Goal: Navigation & Orientation: Find specific page/section

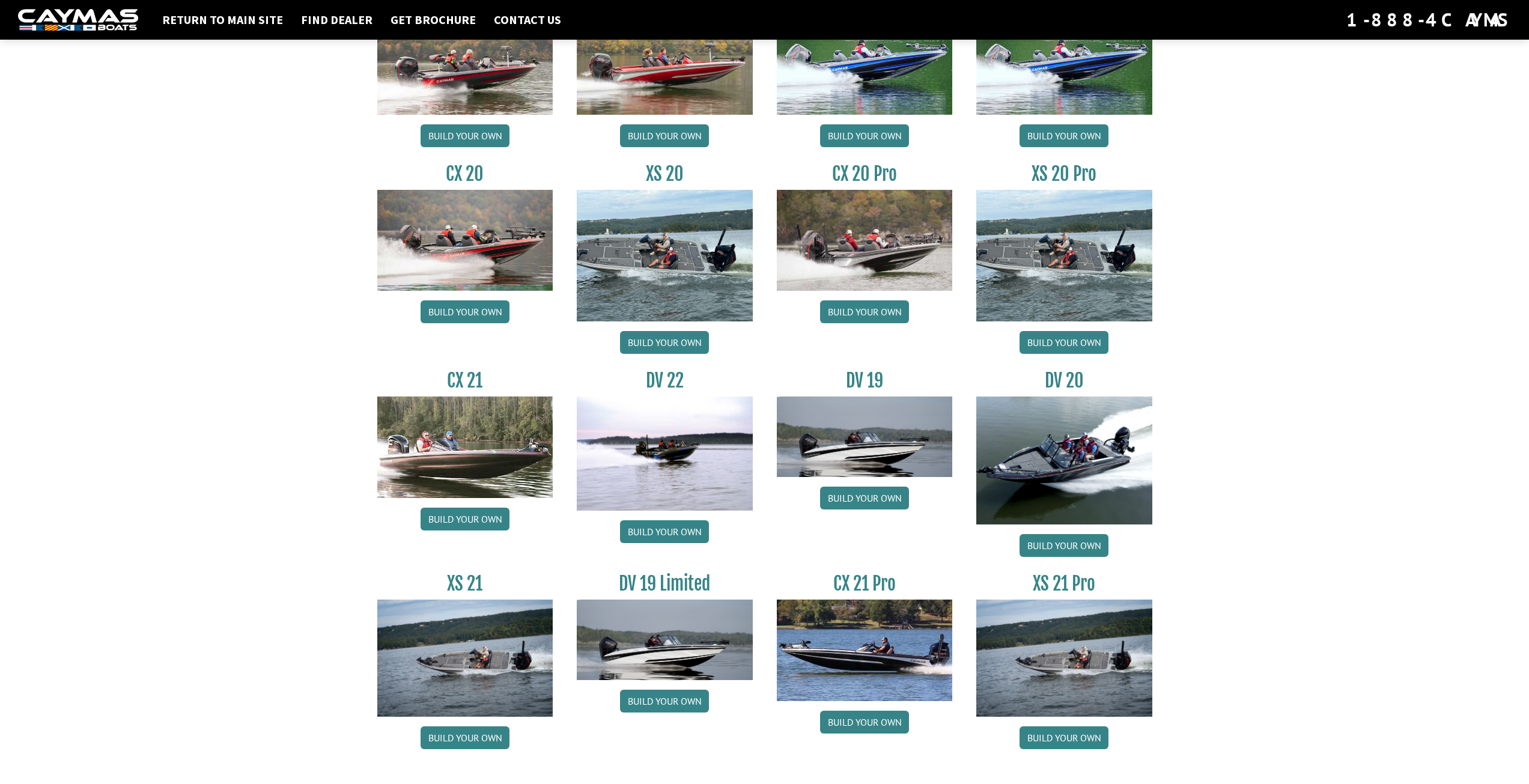
scroll to position [1125, 0]
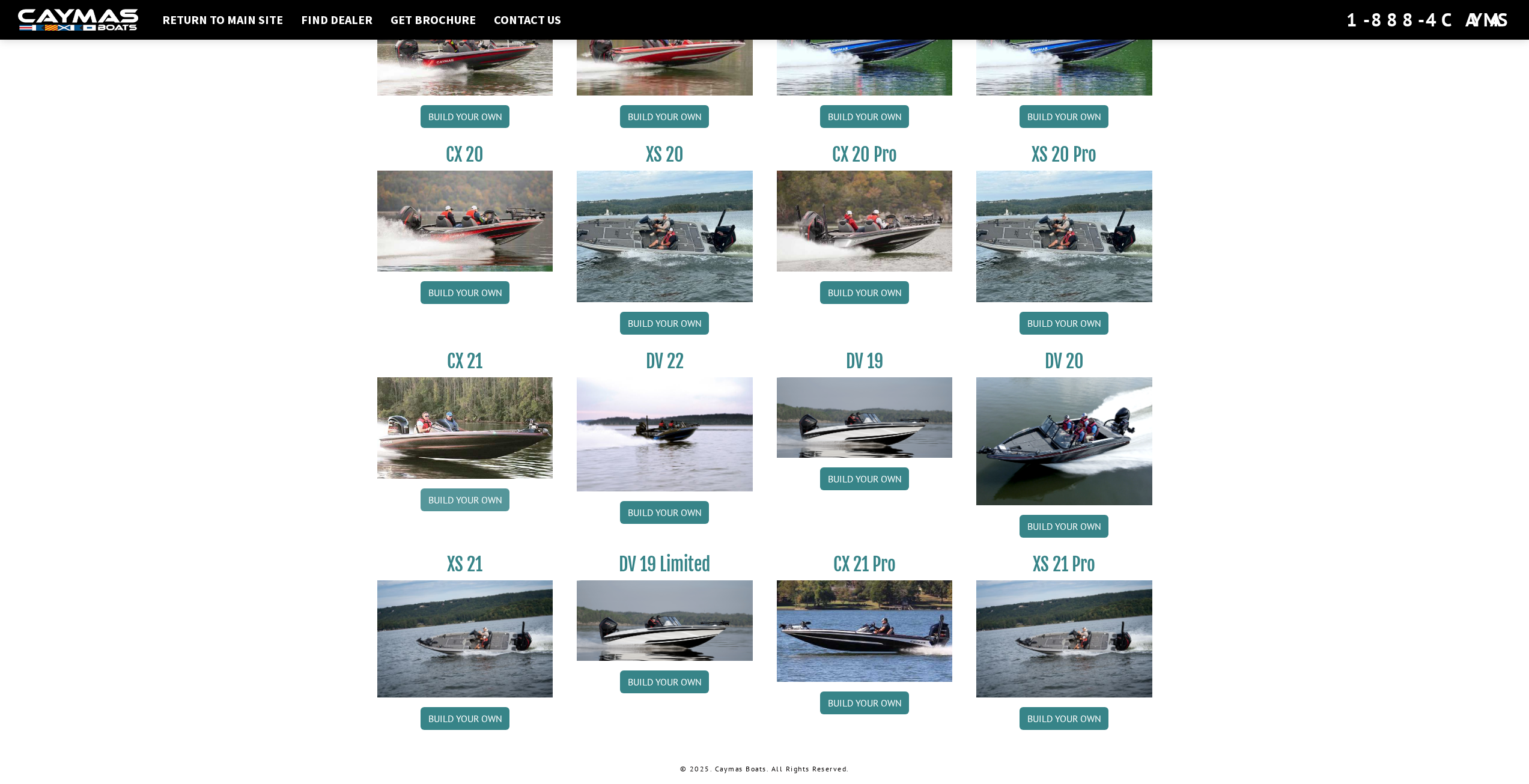
click at [442, 501] on link "Build your own" at bounding box center [465, 499] width 89 height 23
click at [881, 290] on link "Build your own" at bounding box center [865, 292] width 89 height 23
click at [457, 291] on link "Build your own" at bounding box center [465, 292] width 89 height 23
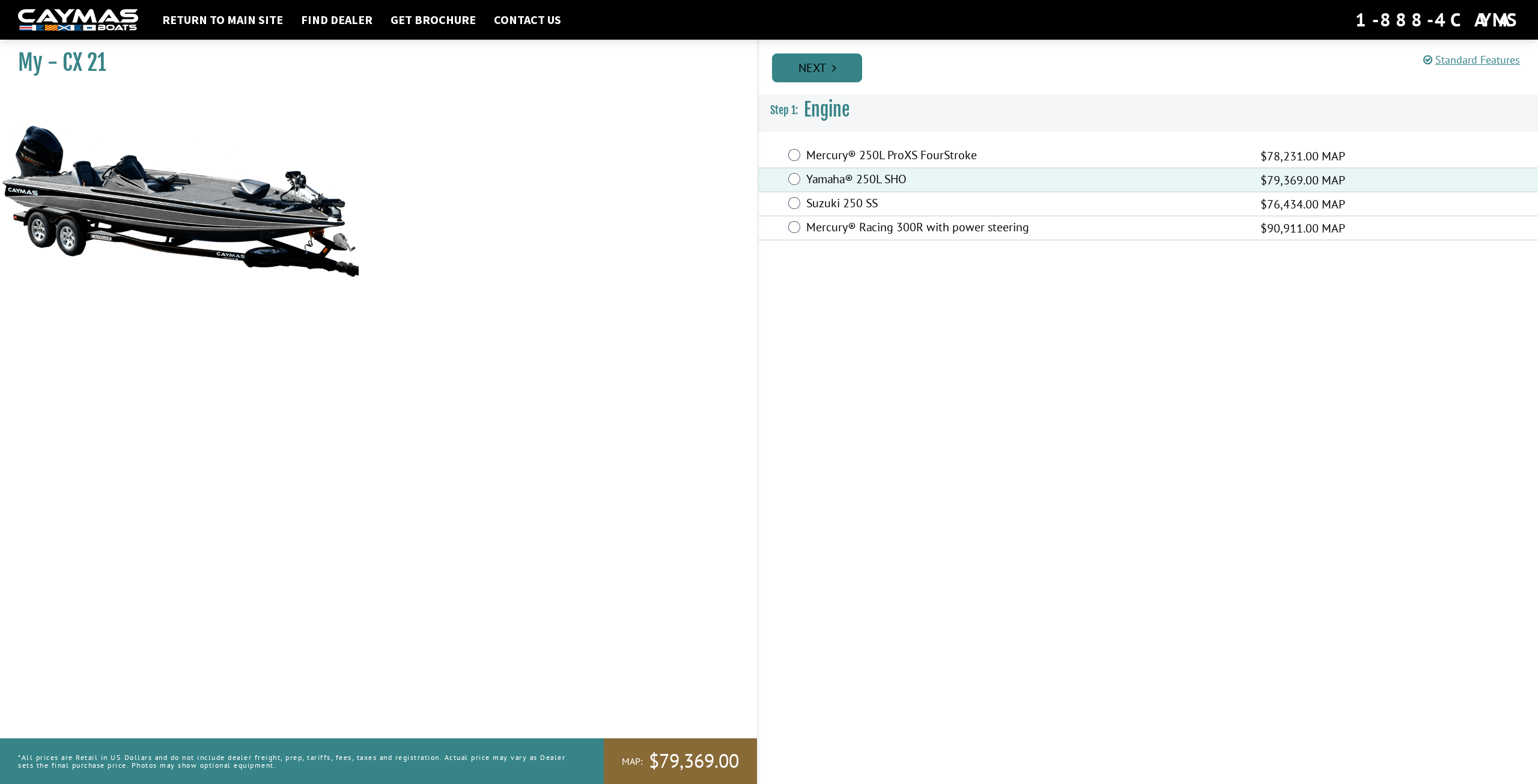
click at [819, 81] on link "Next" at bounding box center [817, 68] width 90 height 29
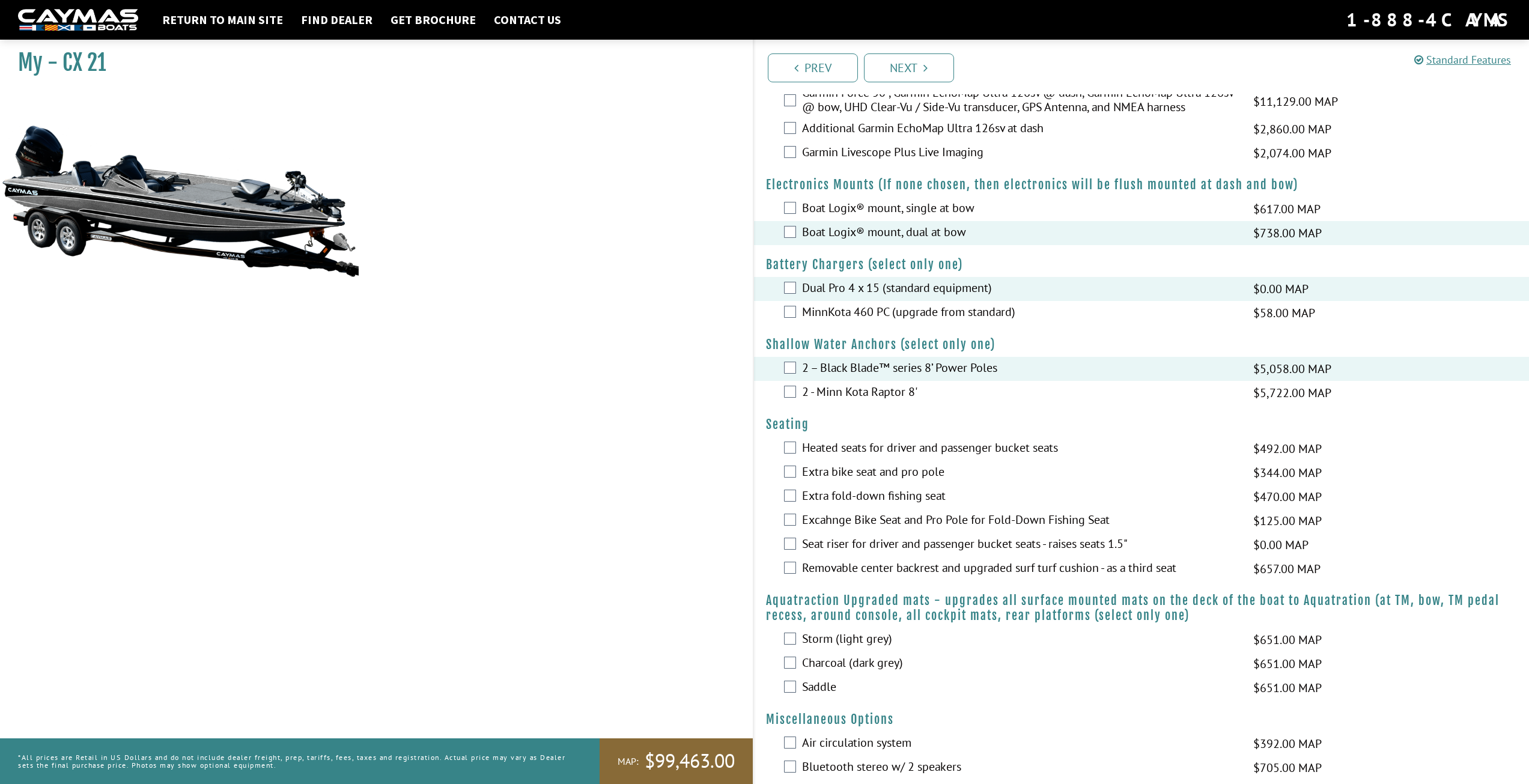
scroll to position [360, 0]
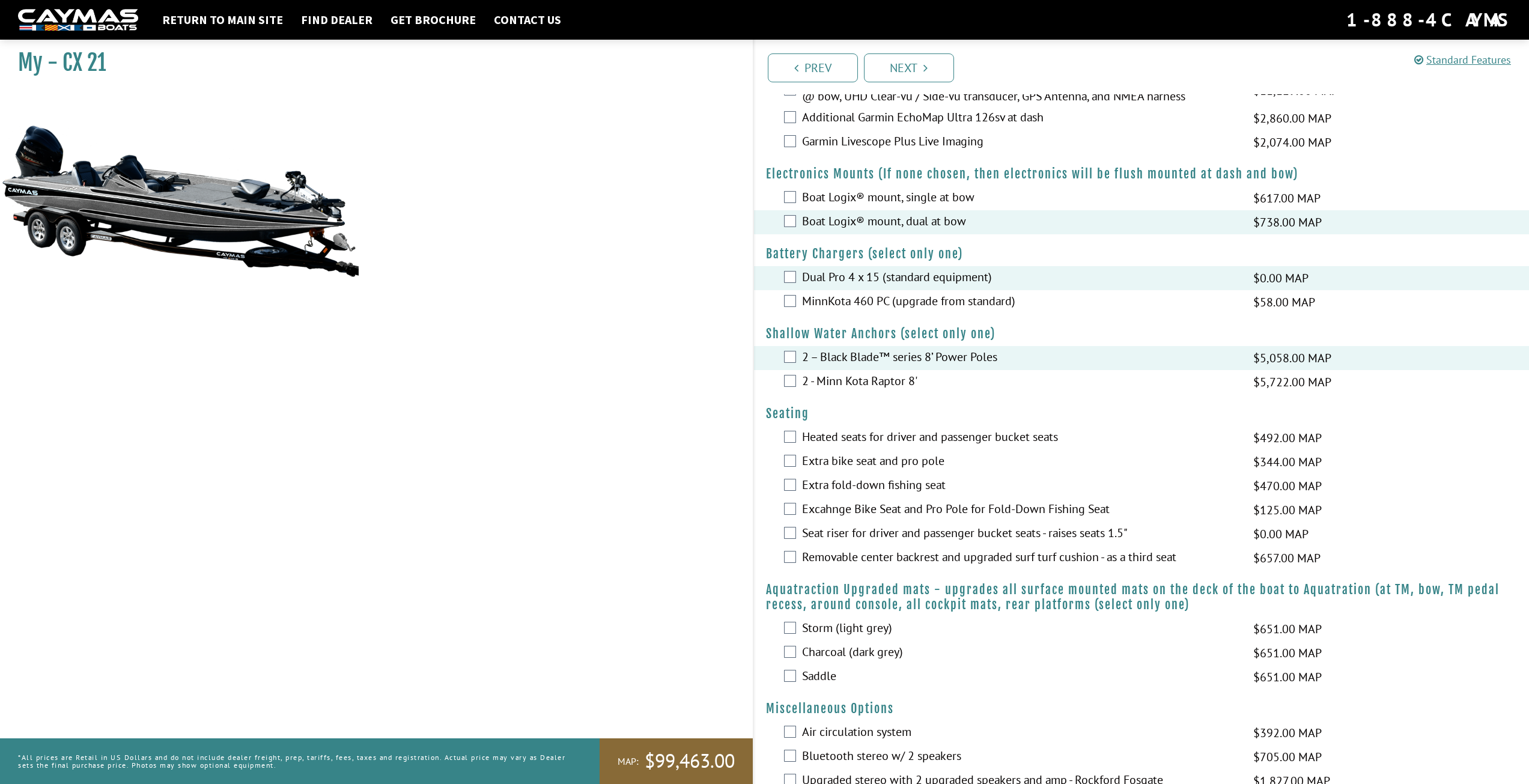
click at [798, 435] on div "Heated seats for driver and passenger bucket seats $492.00 MAP $581.00 MSRP" at bounding box center [1142, 437] width 776 height 24
click at [792, 445] on div "Heated seats for driver and passenger bucket seats $492.00 MAP $581.00 MSRP" at bounding box center [1142, 437] width 776 height 24
click at [792, 443] on div "Heated seats for driver and passenger bucket seats $492.00 MAP $581.00 MSRP" at bounding box center [1142, 437] width 776 height 24
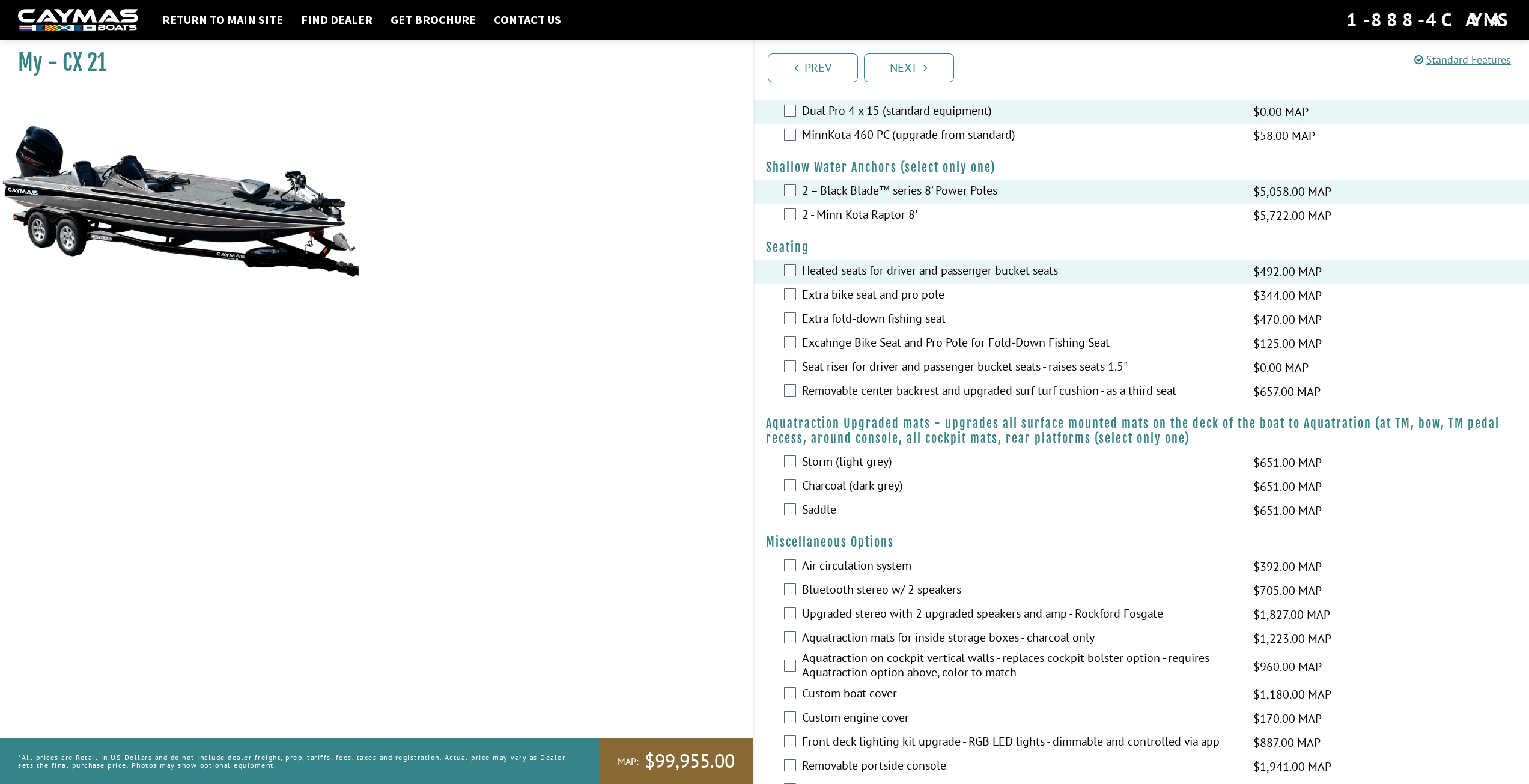
scroll to position [600, 0]
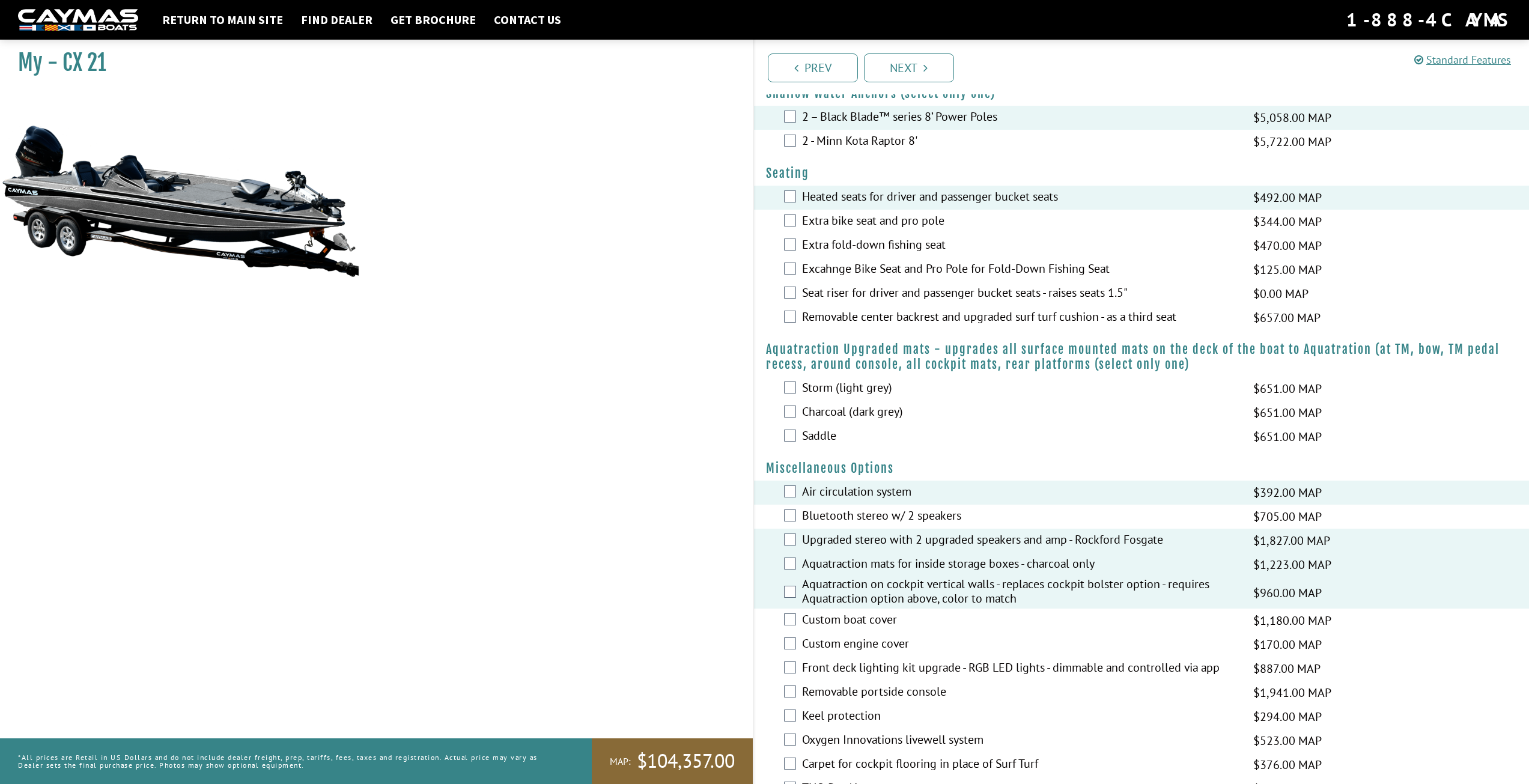
click at [790, 633] on div "Custom engine cover $170.00 MAP $201.00 MSRP" at bounding box center [1142, 644] width 776 height 24
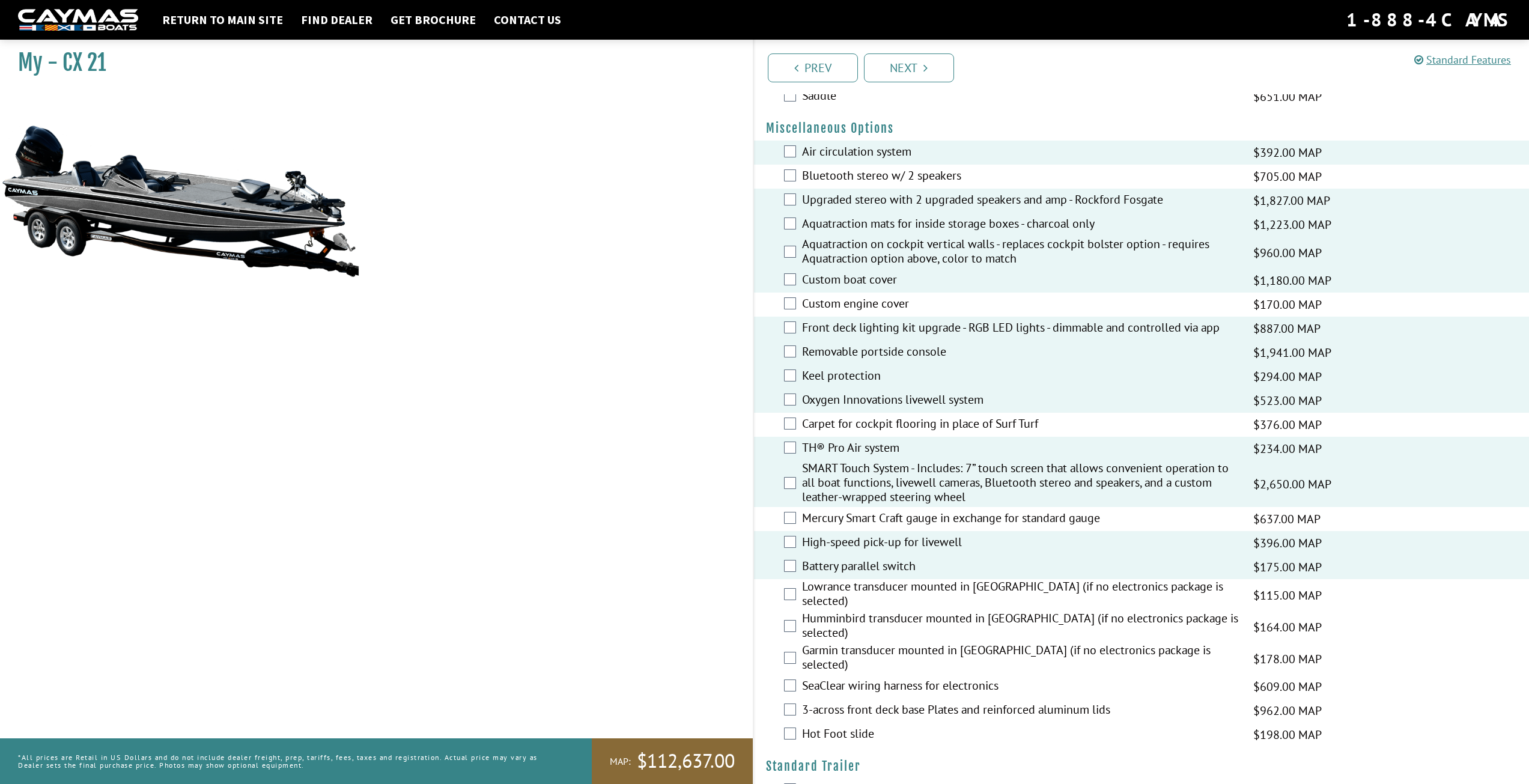
scroll to position [961, 0]
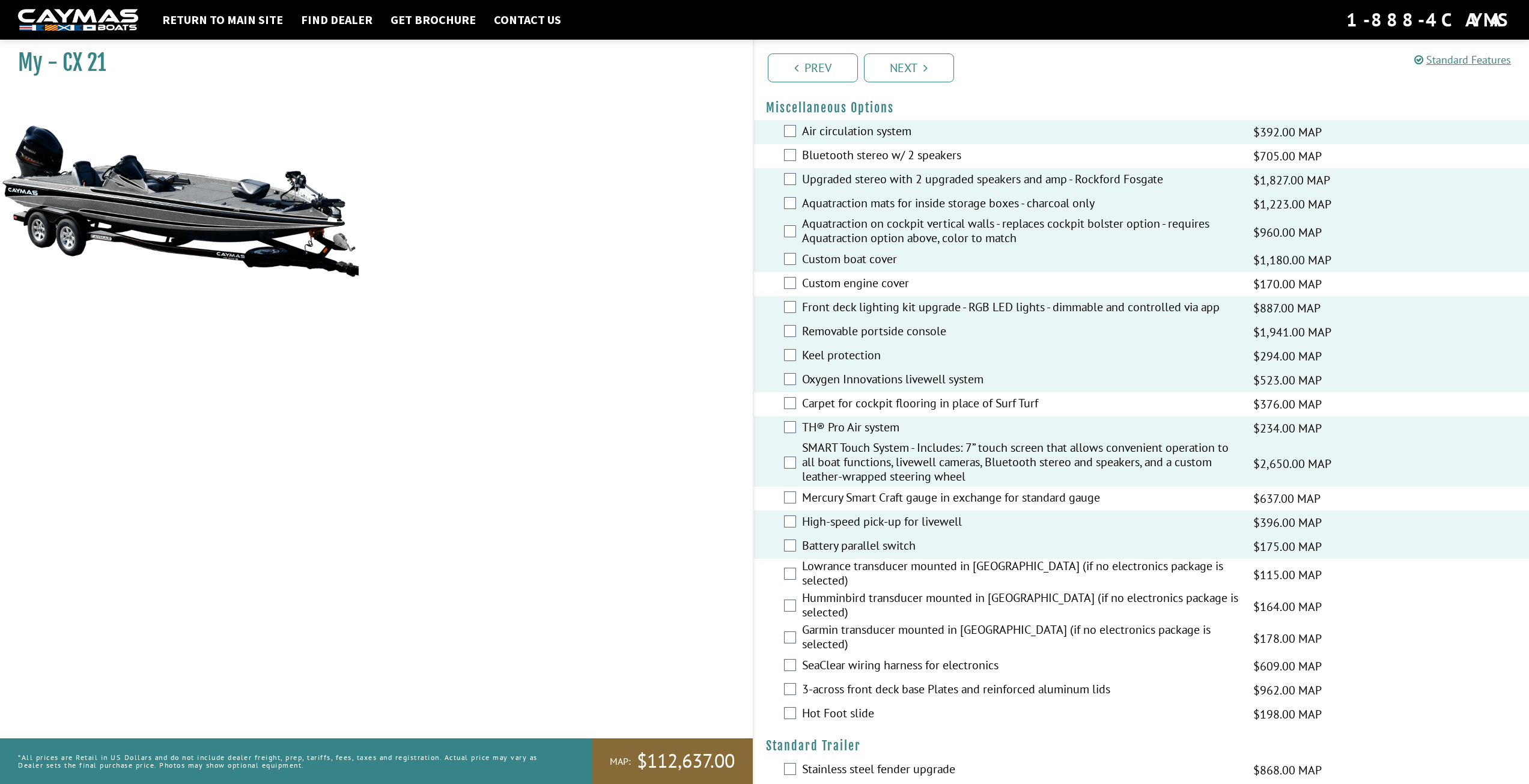
click at [786, 654] on div "SeaClear wiring harness for electronics $609.00 MAP $719.00 MSRP" at bounding box center [1142, 665] width 776 height 24
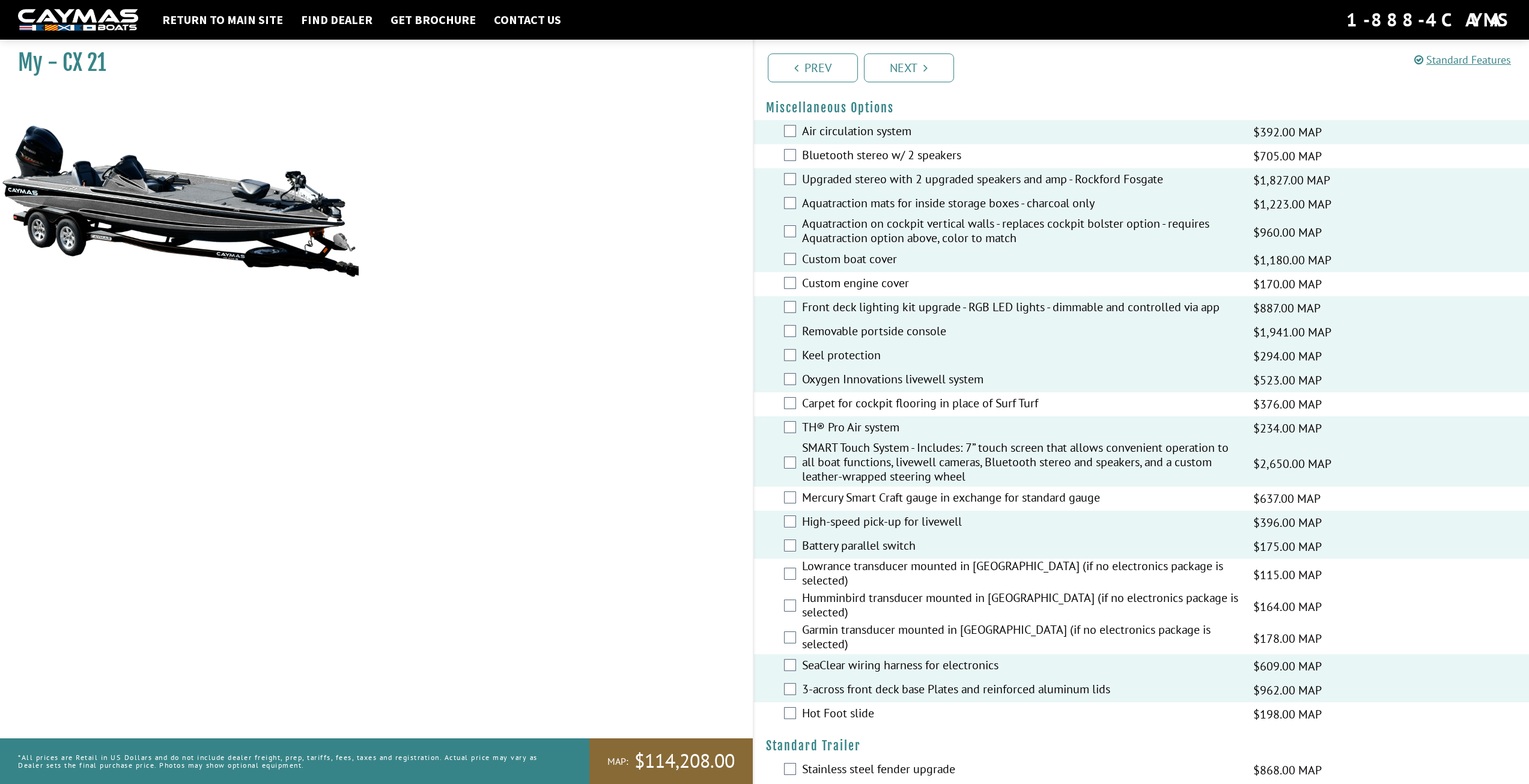
click at [790, 702] on div "Hot Foot slide $198.00 MAP $234.00 MSRP" at bounding box center [1142, 714] width 776 height 24
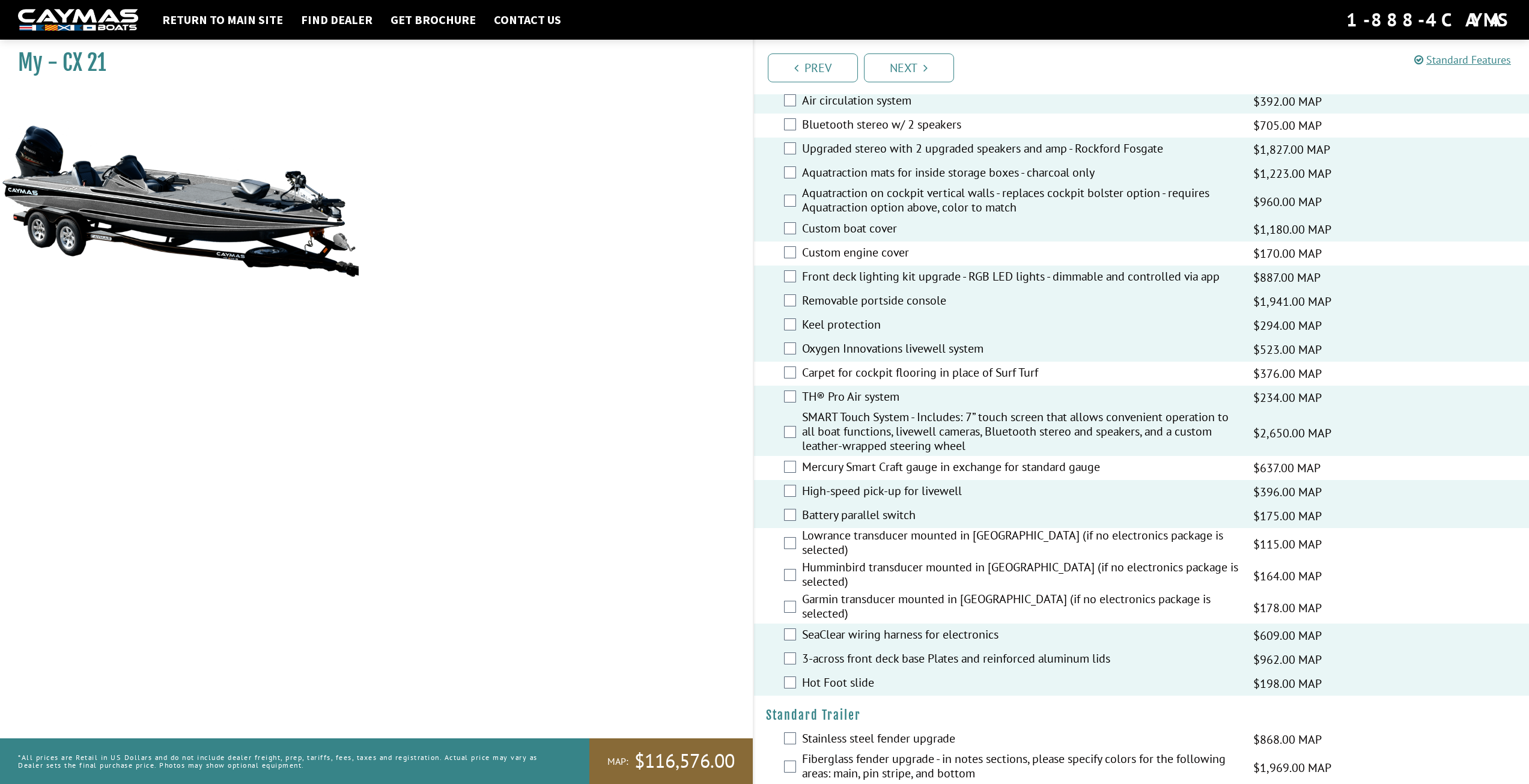
scroll to position [958, 0]
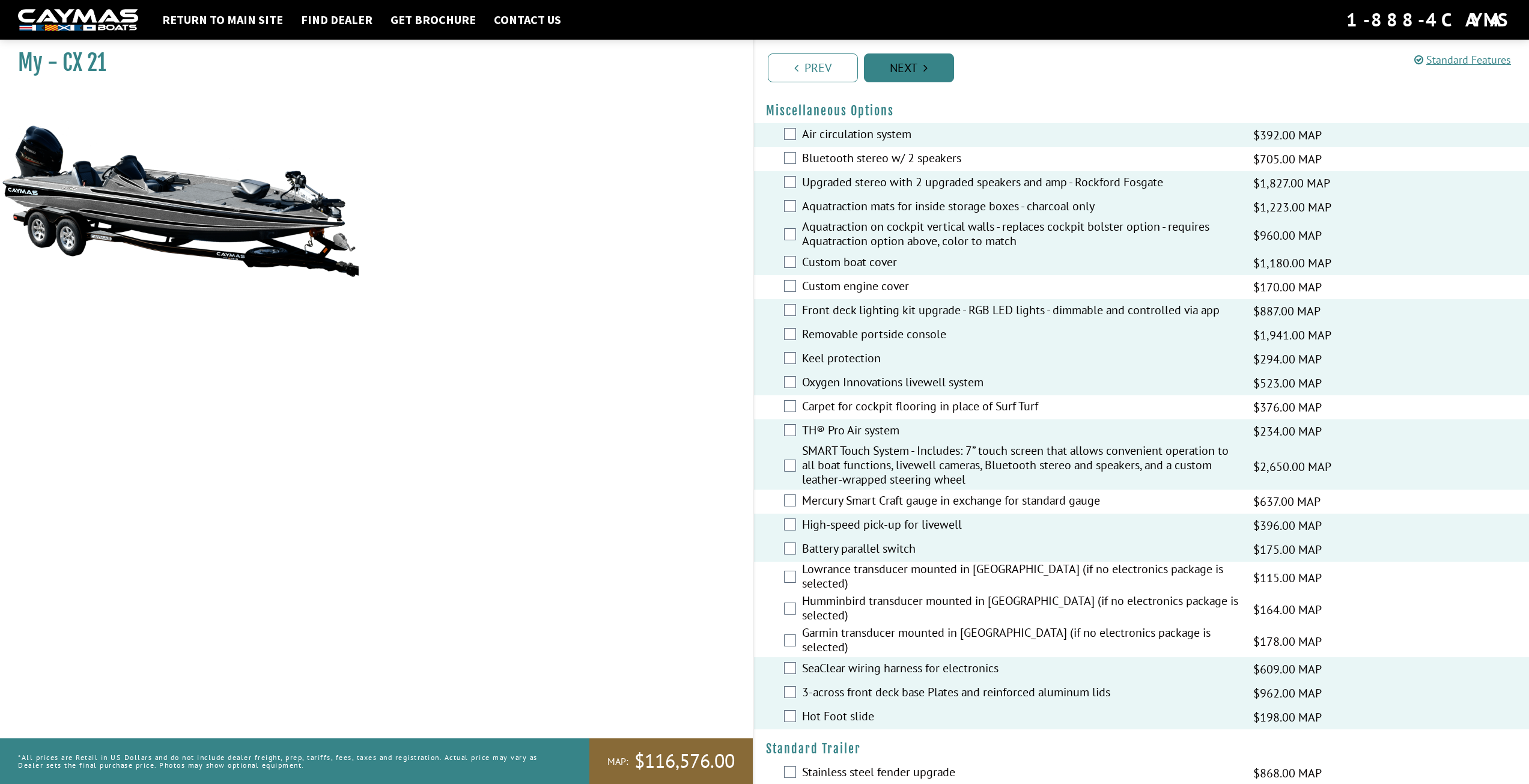
click at [916, 76] on link "Next" at bounding box center [909, 68] width 90 height 29
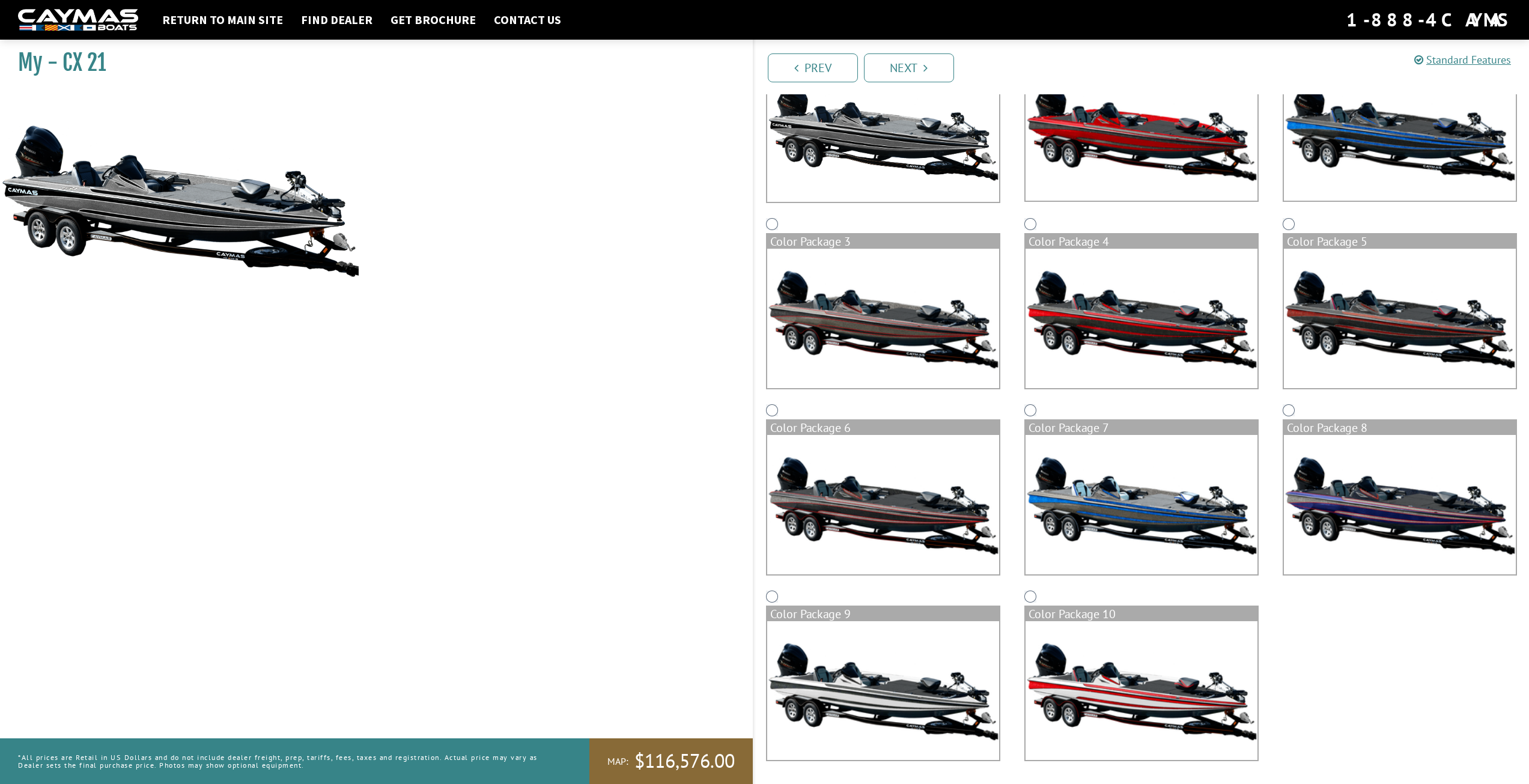
scroll to position [170, 0]
click at [904, 647] on img at bounding box center [883, 690] width 232 height 139
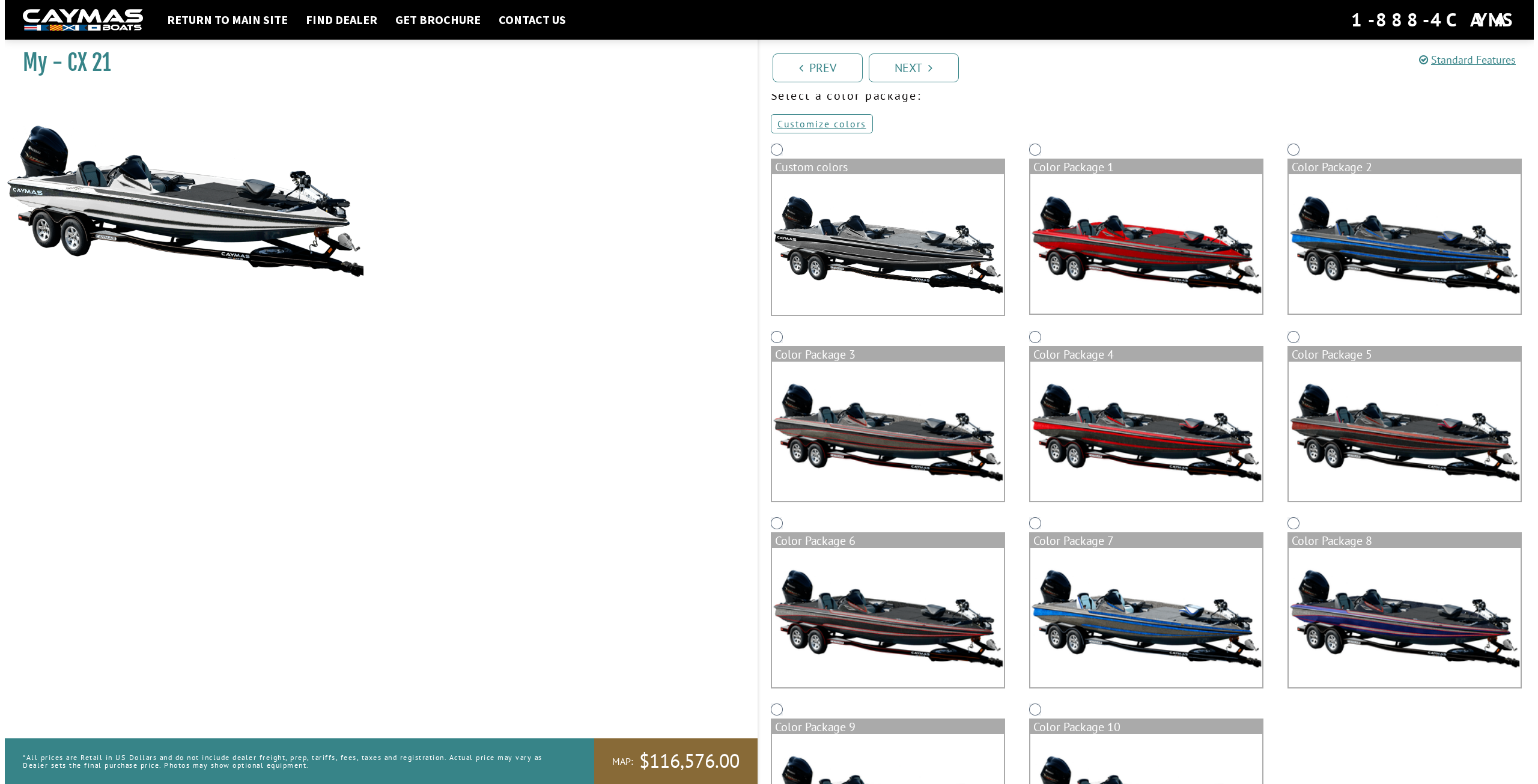
scroll to position [0, 0]
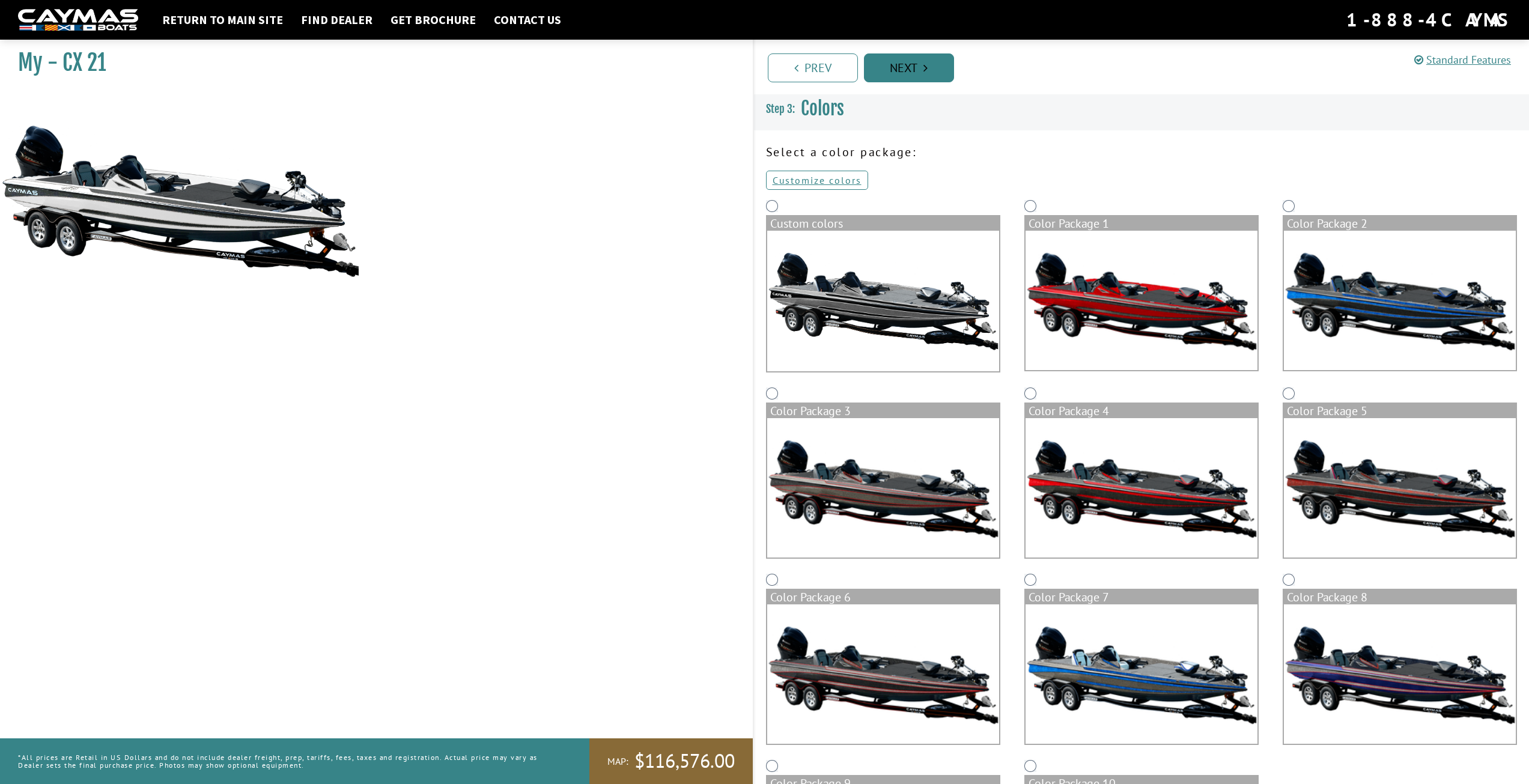
click at [942, 59] on link "Next" at bounding box center [909, 68] width 90 height 29
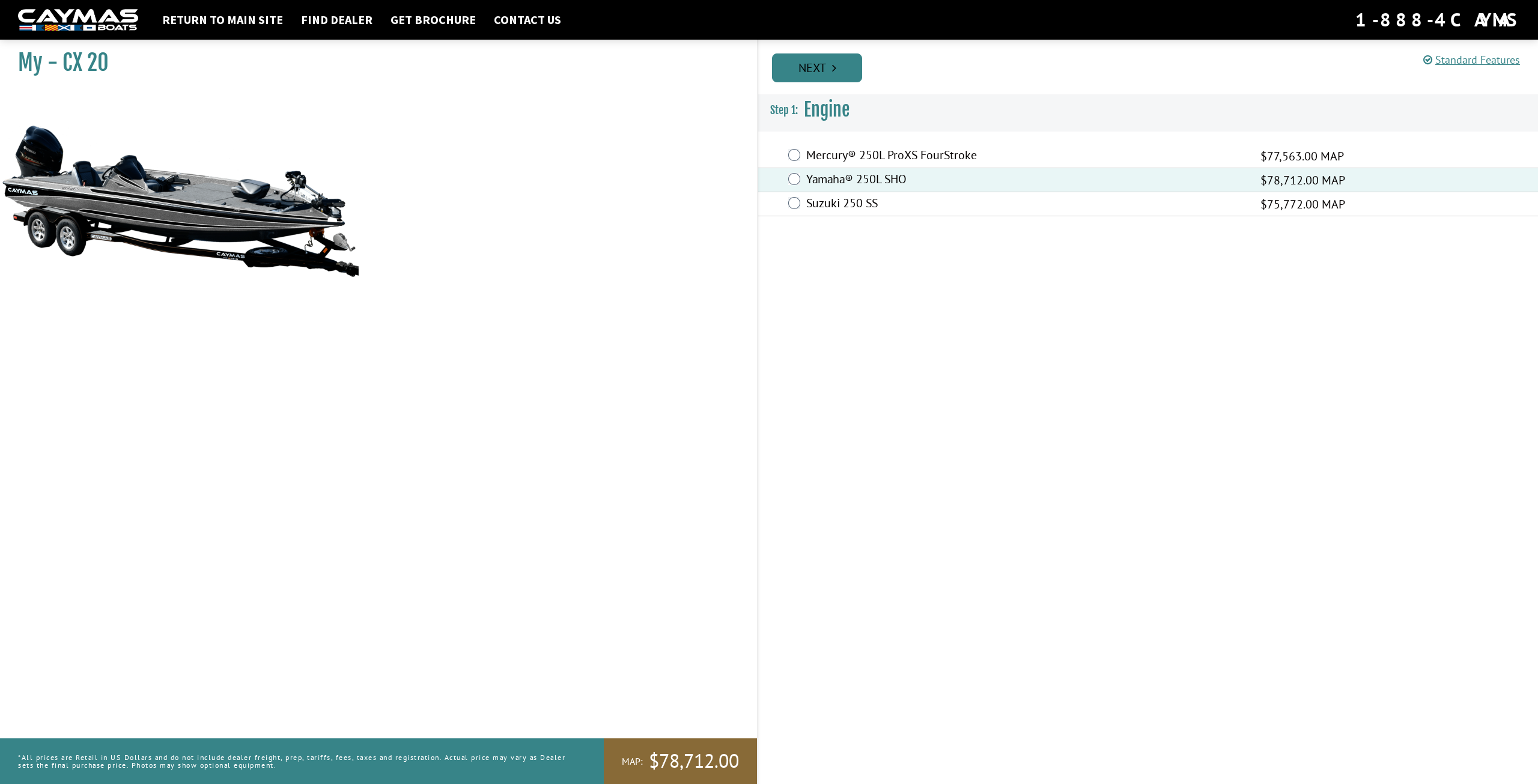
click at [803, 70] on link "Next" at bounding box center [817, 68] width 90 height 29
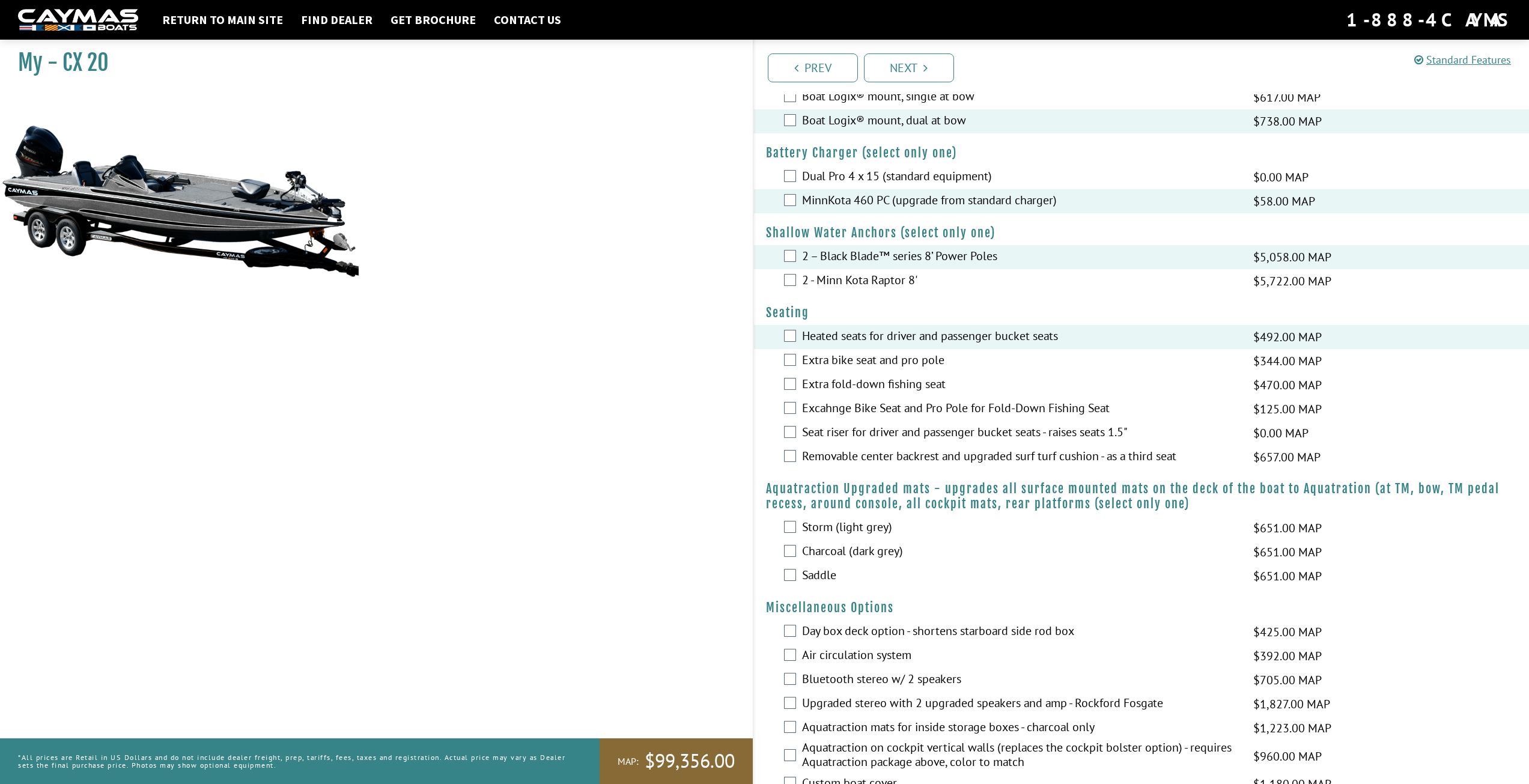
scroll to position [721, 0]
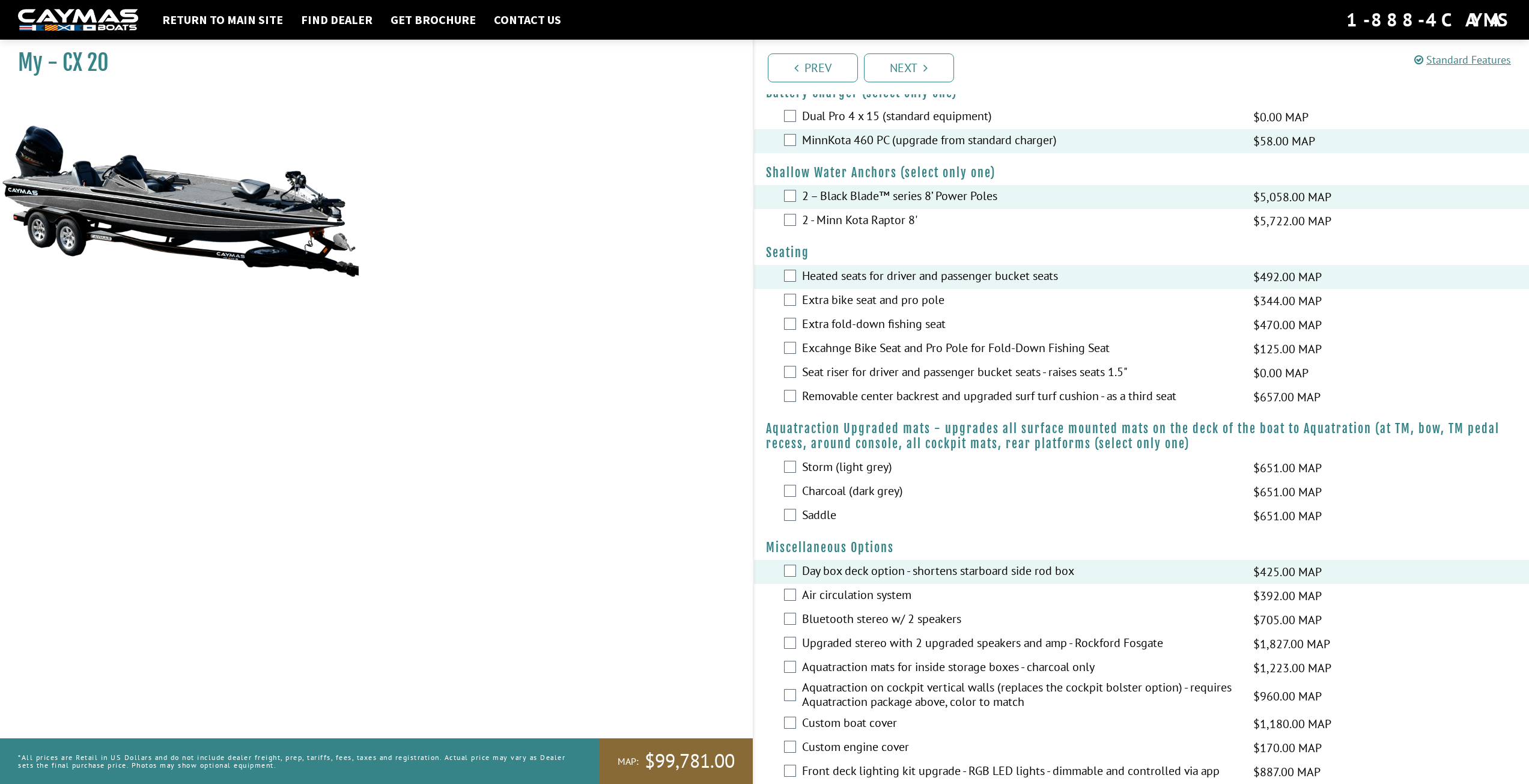
click at [800, 597] on div "Air circulation system $392.00 MAP $463.00 MSRP" at bounding box center [1142, 595] width 776 height 24
click at [797, 604] on div "Air circulation system $392.00 MAP $463.00 MSRP" at bounding box center [1142, 595] width 776 height 24
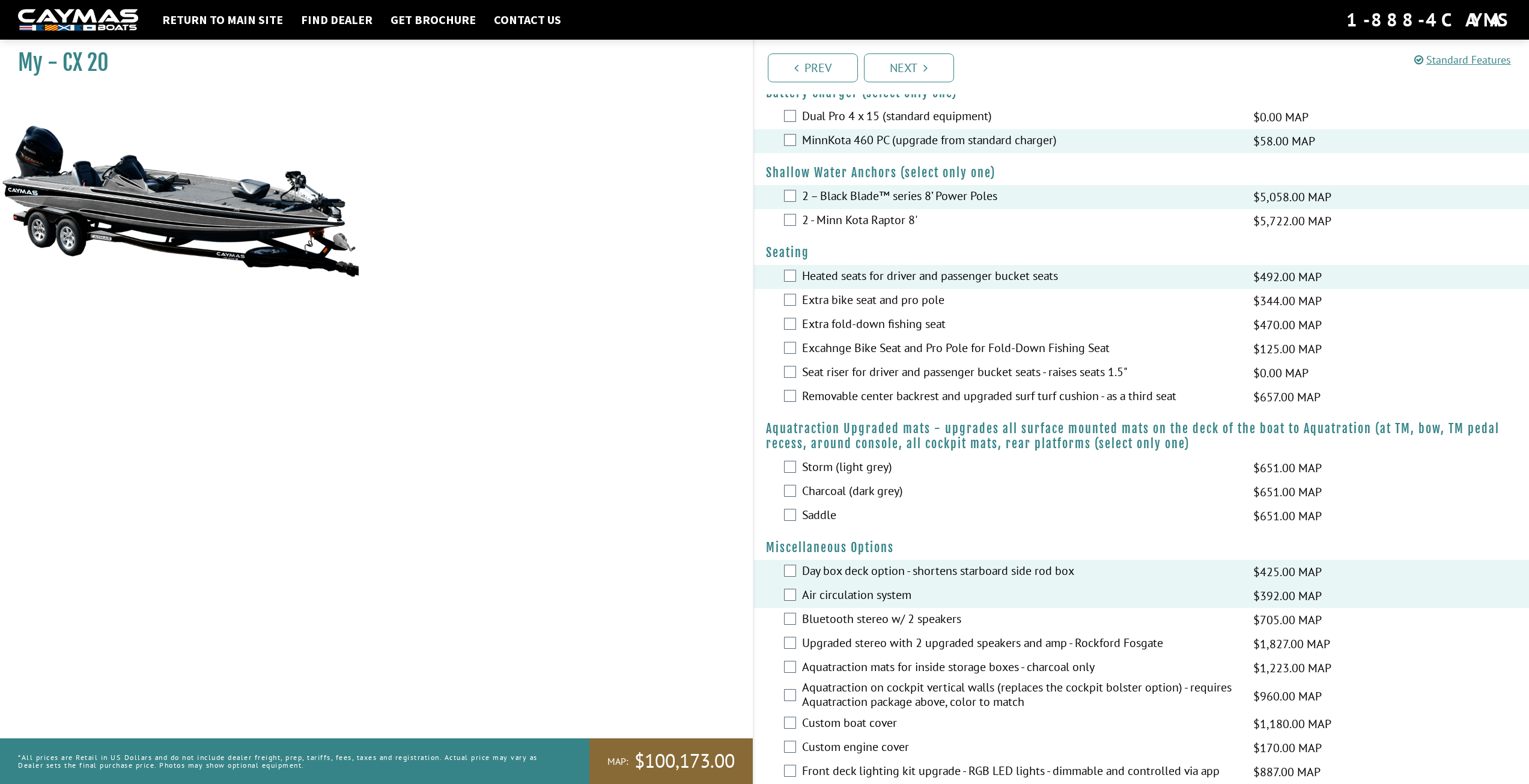
click at [787, 650] on div "Upgraded stereo with 2 upgraded speakers and amp - Rockford Fosgate $1,827.00 M…" at bounding box center [1142, 644] width 776 height 24
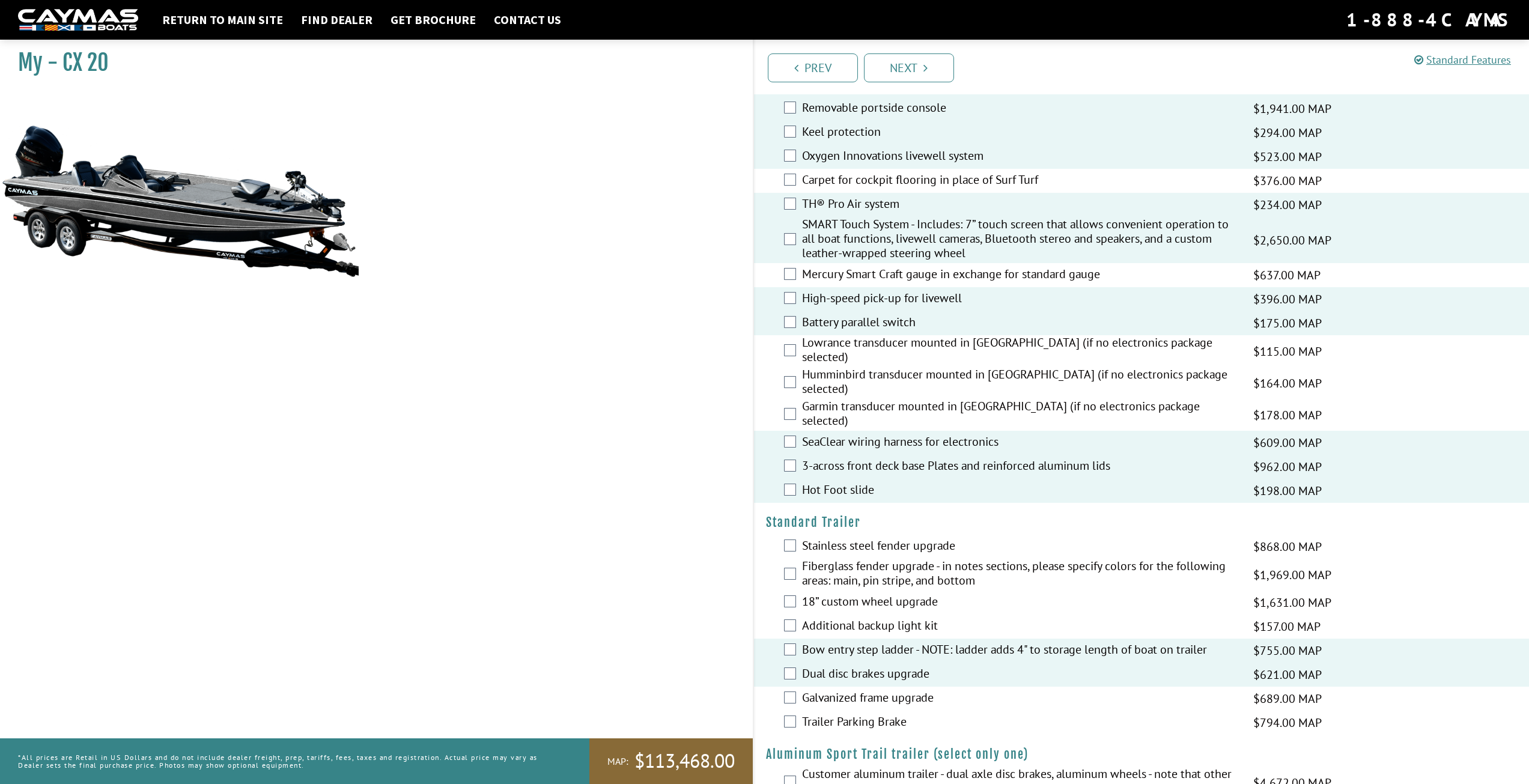
scroll to position [1422, 0]
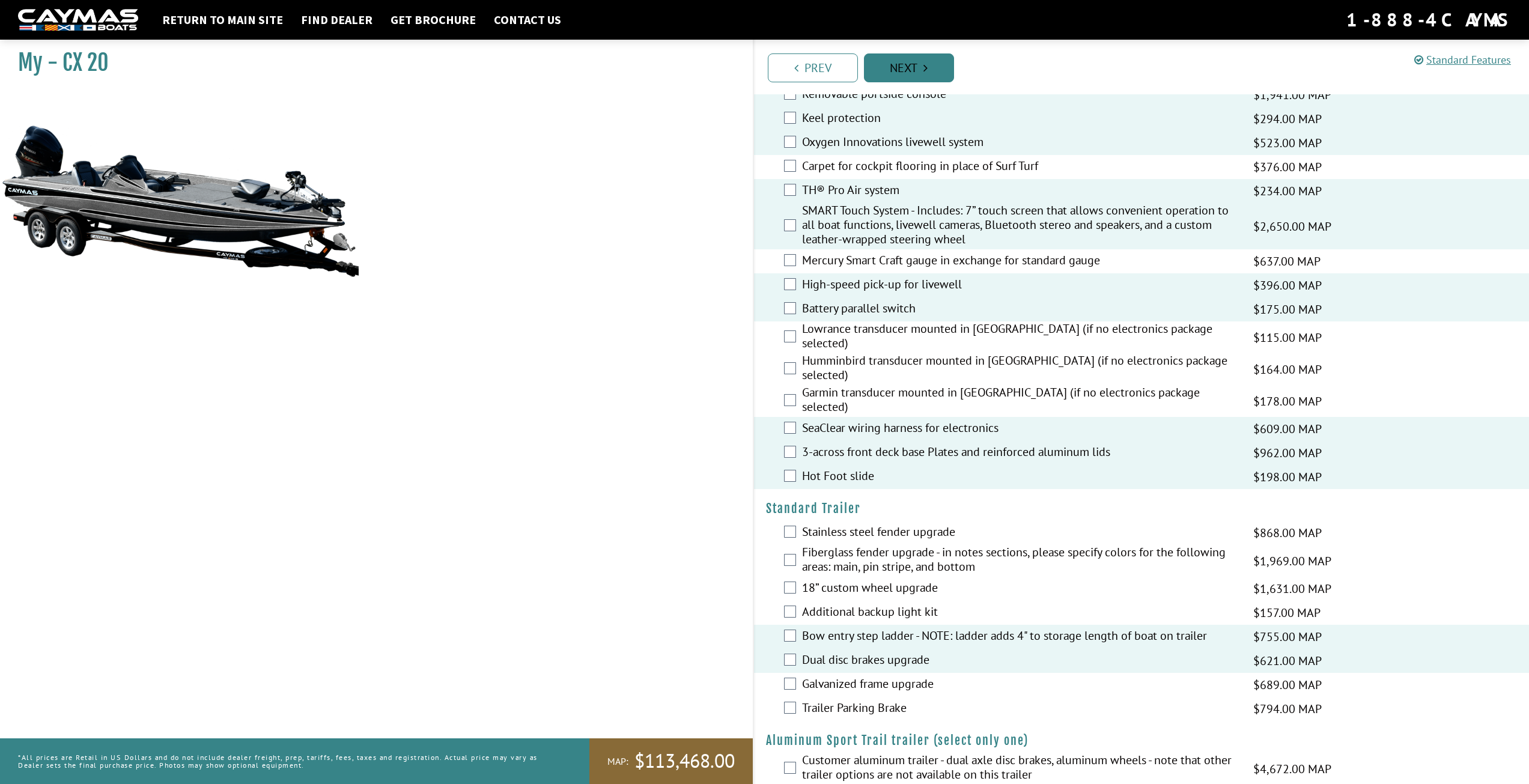
click at [874, 57] on link "Next" at bounding box center [909, 68] width 90 height 29
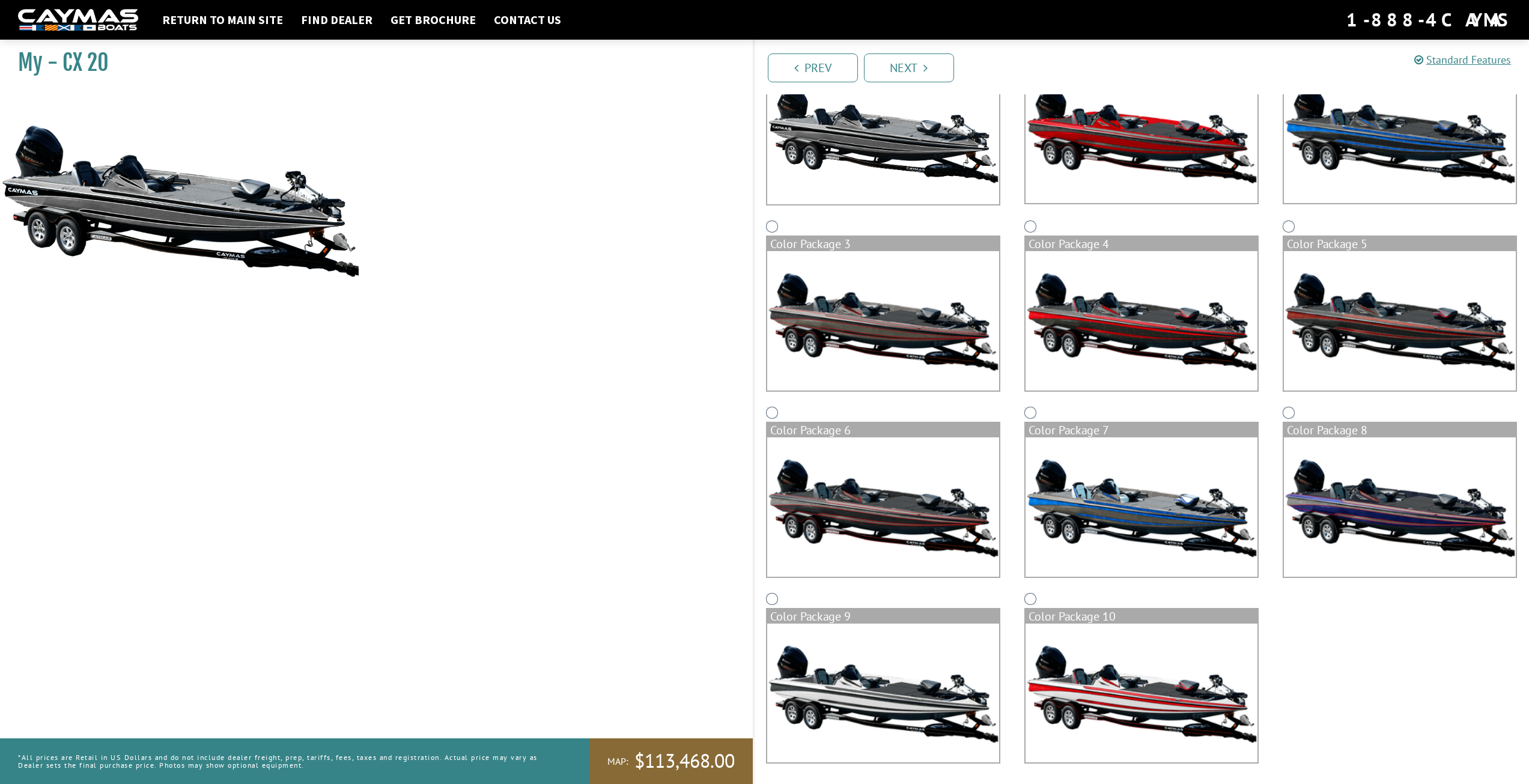
scroll to position [170, 0]
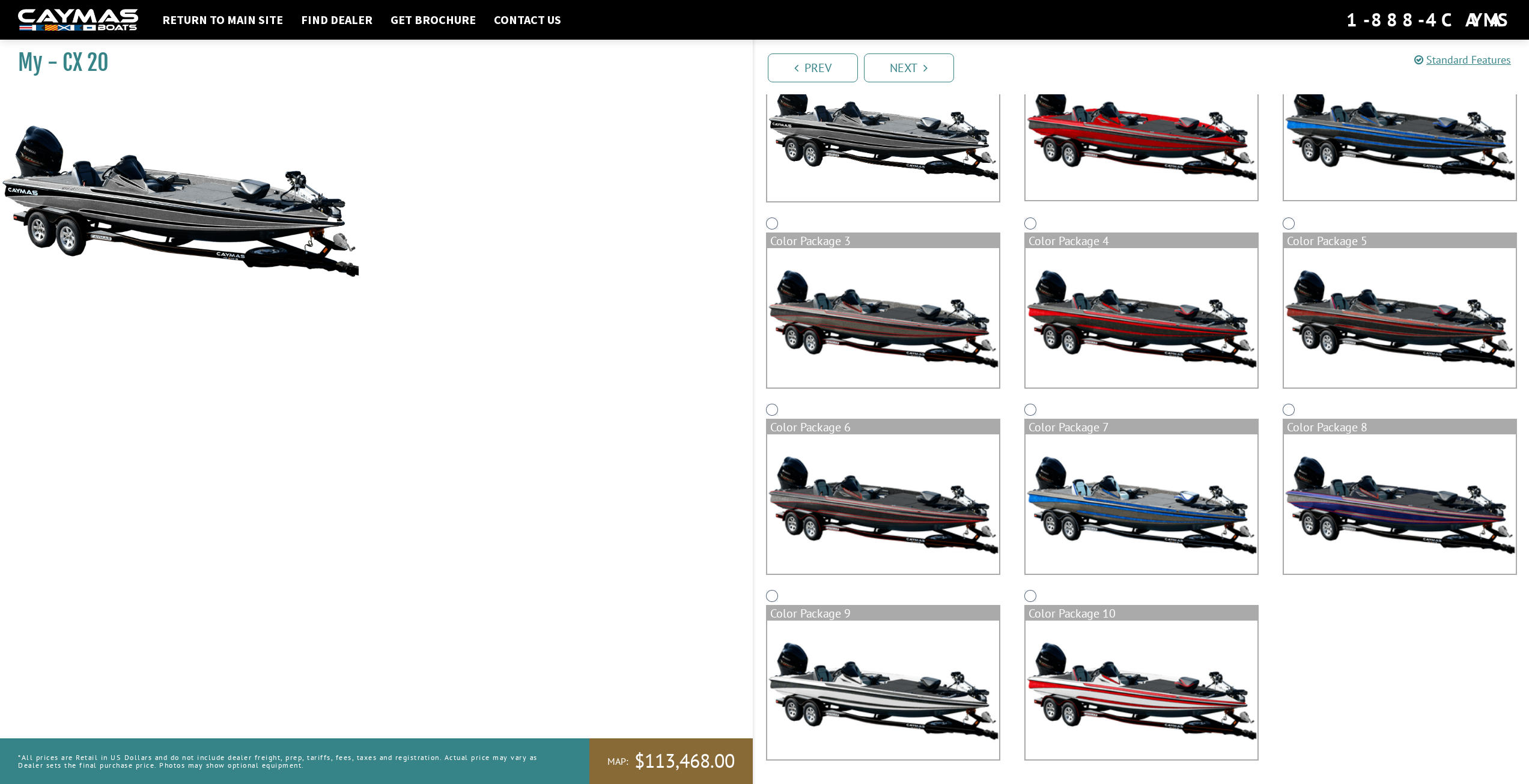
click at [930, 688] on img at bounding box center [883, 690] width 232 height 139
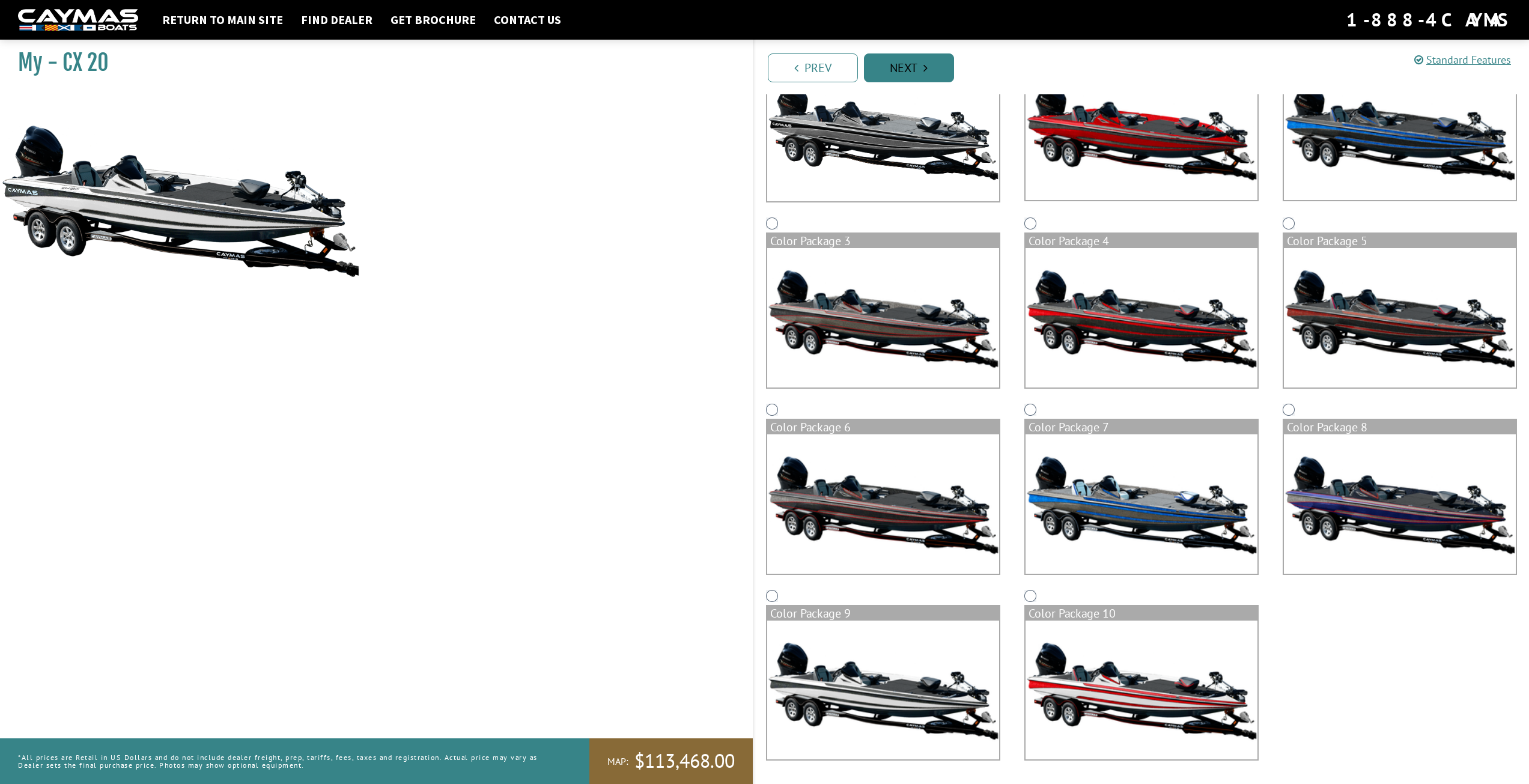
click at [912, 62] on link "Next" at bounding box center [909, 68] width 90 height 29
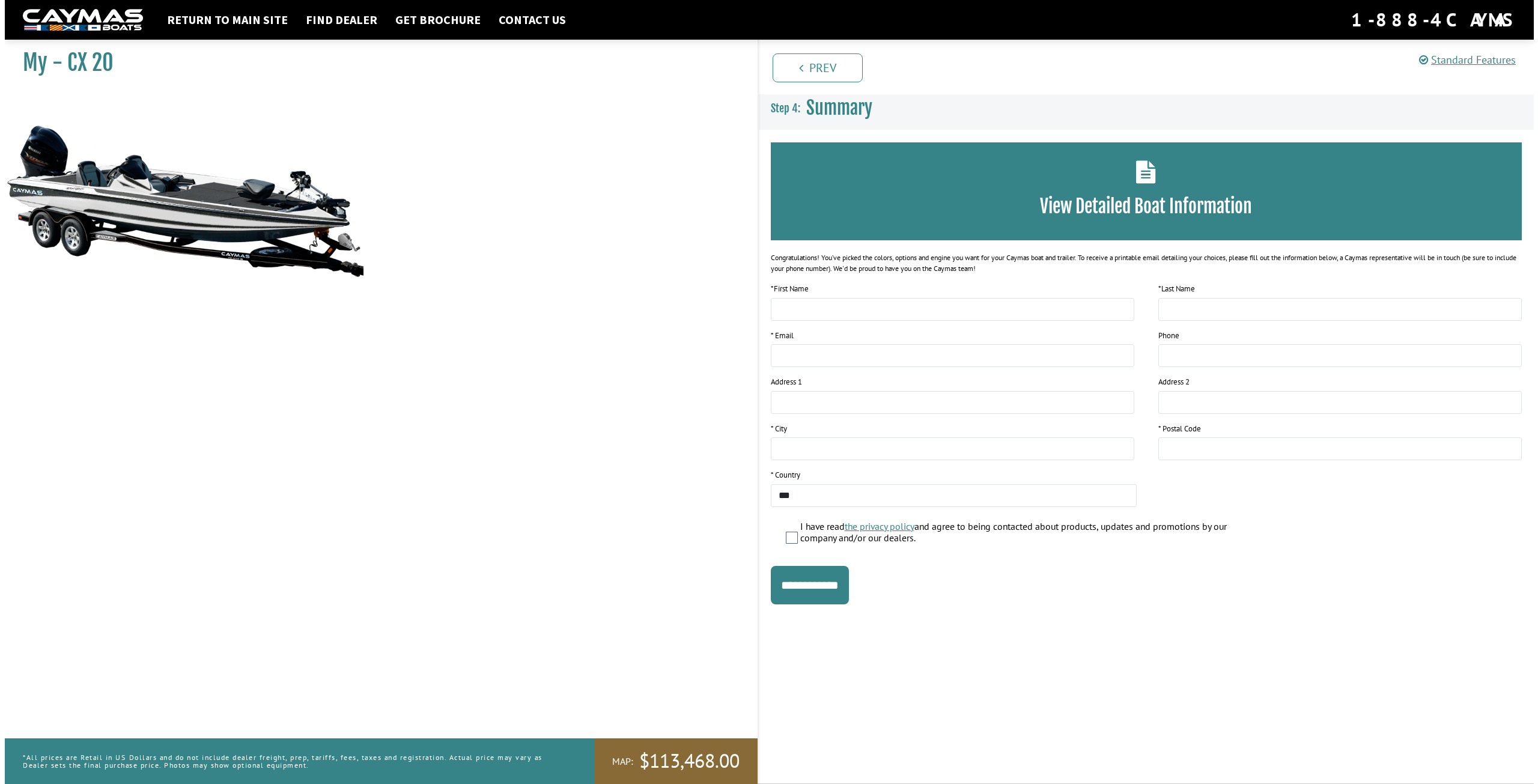
scroll to position [0, 0]
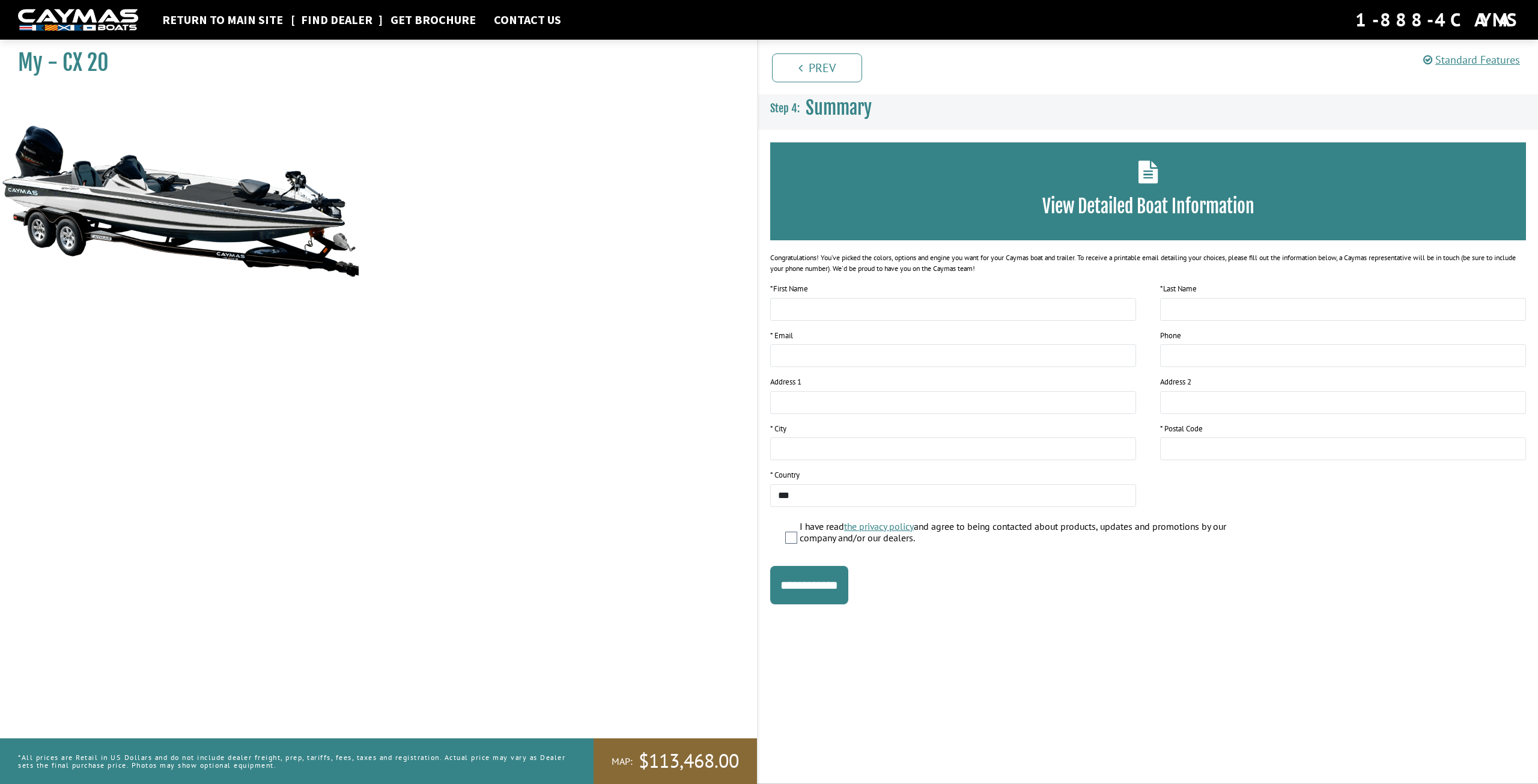
click at [320, 19] on link "Find Dealer" at bounding box center [337, 20] width 84 height 15
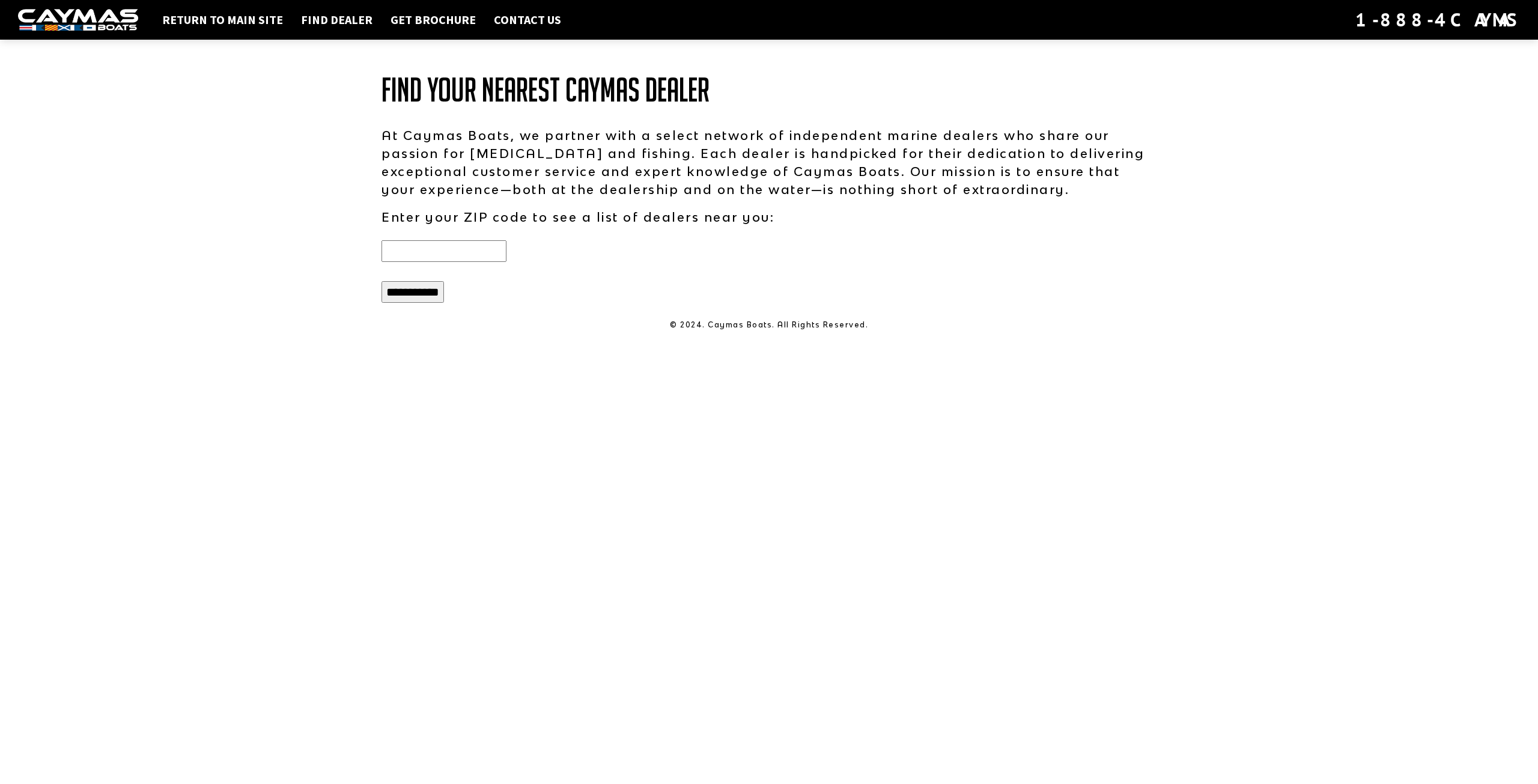
click at [405, 244] on input "text" at bounding box center [444, 251] width 125 height 22
type input "*****"
click at [407, 290] on input "**********" at bounding box center [412, 292] width 62 height 22
drag, startPoint x: 437, startPoint y: 251, endPoint x: 299, endPoint y: 227, distance: 140.1
click at [302, 228] on div "Return to main site Find Dealer Get Brochure Contact Us 1-888-4CAYMAS Find Your…" at bounding box center [769, 392] width 1538 height 784
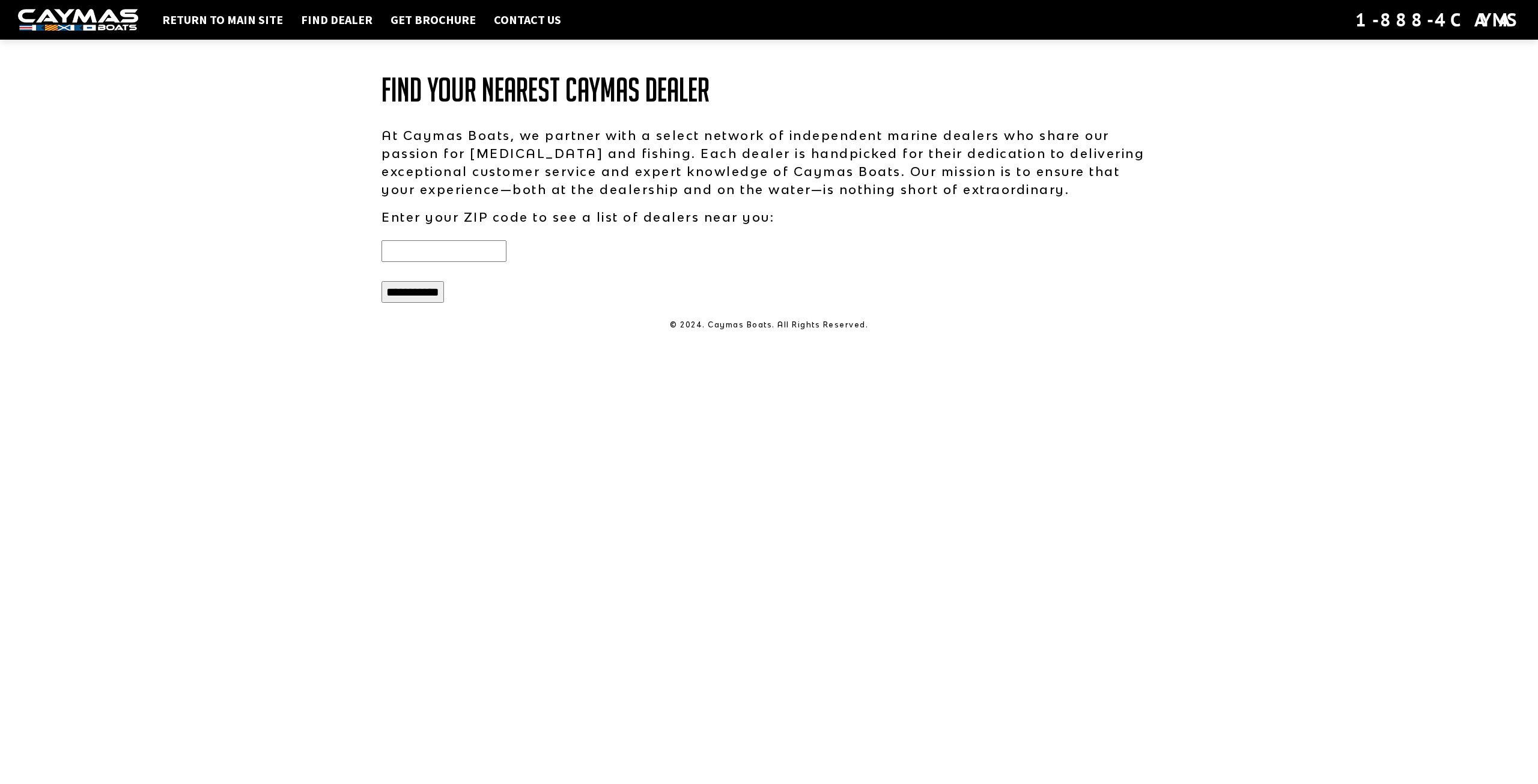
click at [439, 301] on input "**********" at bounding box center [412, 292] width 62 height 22
click at [441, 258] on input "This field is required." at bounding box center [444, 251] width 125 height 22
paste input "*****"
type input "*****"
click at [419, 289] on input "**********" at bounding box center [412, 292] width 62 height 22
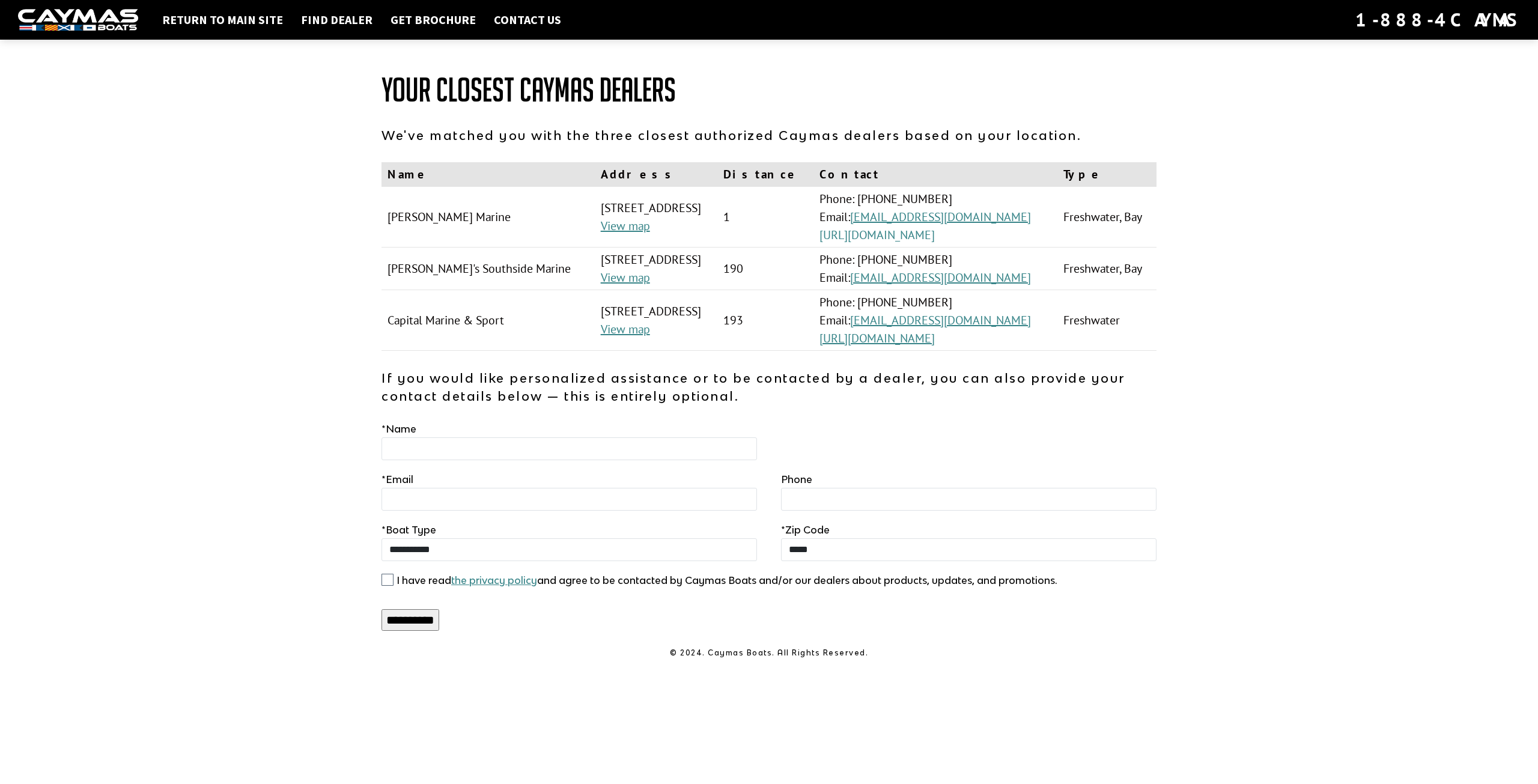
click at [878, 238] on link "https://www.verneidemarine.com/" at bounding box center [877, 234] width 115 height 15
click at [899, 346] on link "https://www.capitalmarinesd.com/" at bounding box center [877, 338] width 115 height 15
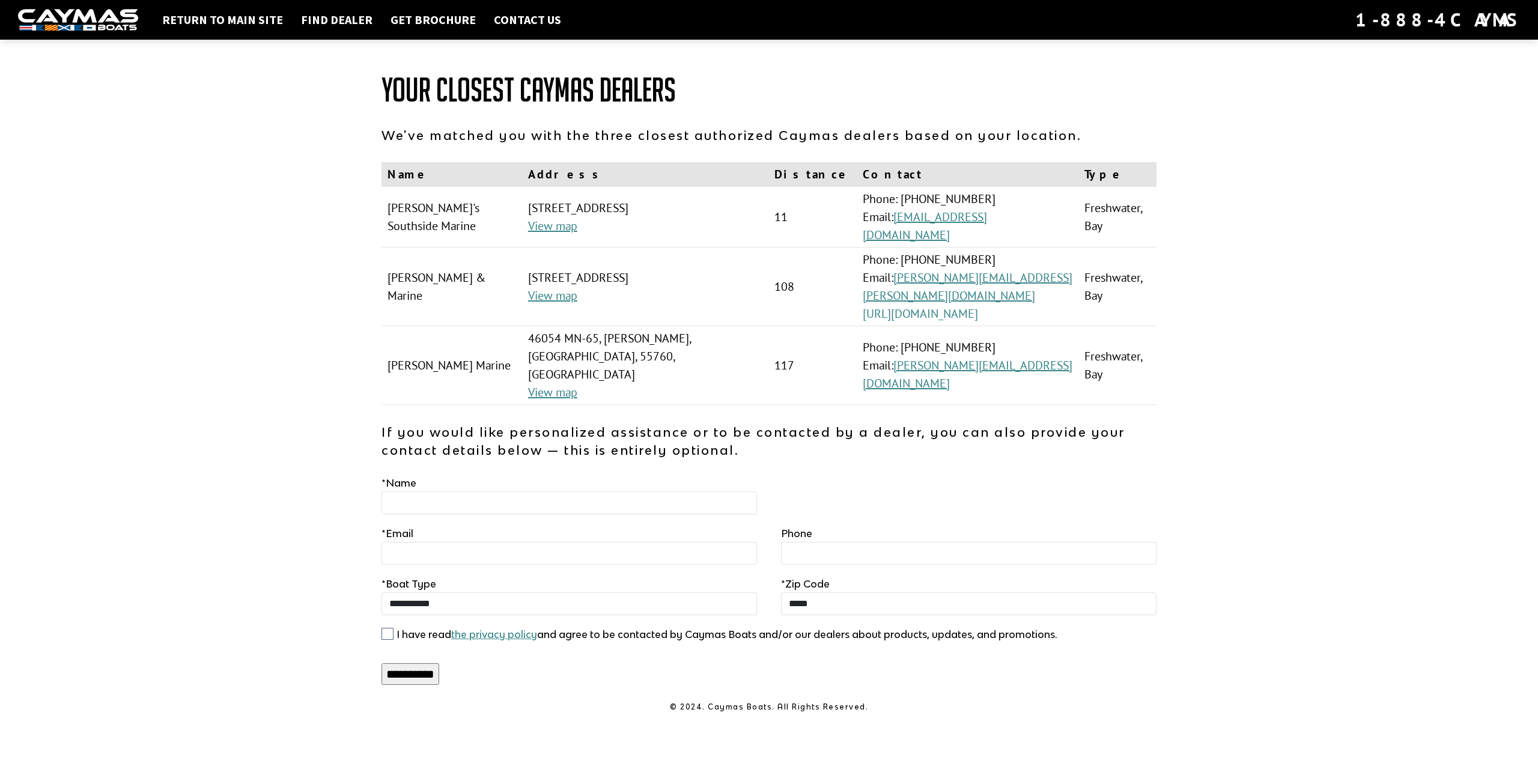
click at [897, 306] on link "[URL][DOMAIN_NAME]" at bounding box center [920, 314] width 115 height 15
drag, startPoint x: 897, startPoint y: 297, endPoint x: 202, endPoint y: 290, distance: 695.0
click at [202, 290] on div "Return to main site Find Dealer Get Brochure Contact Us 1-888-4CAYMAS Your Clos…" at bounding box center [769, 392] width 1538 height 784
